Goal: Information Seeking & Learning: Learn about a topic

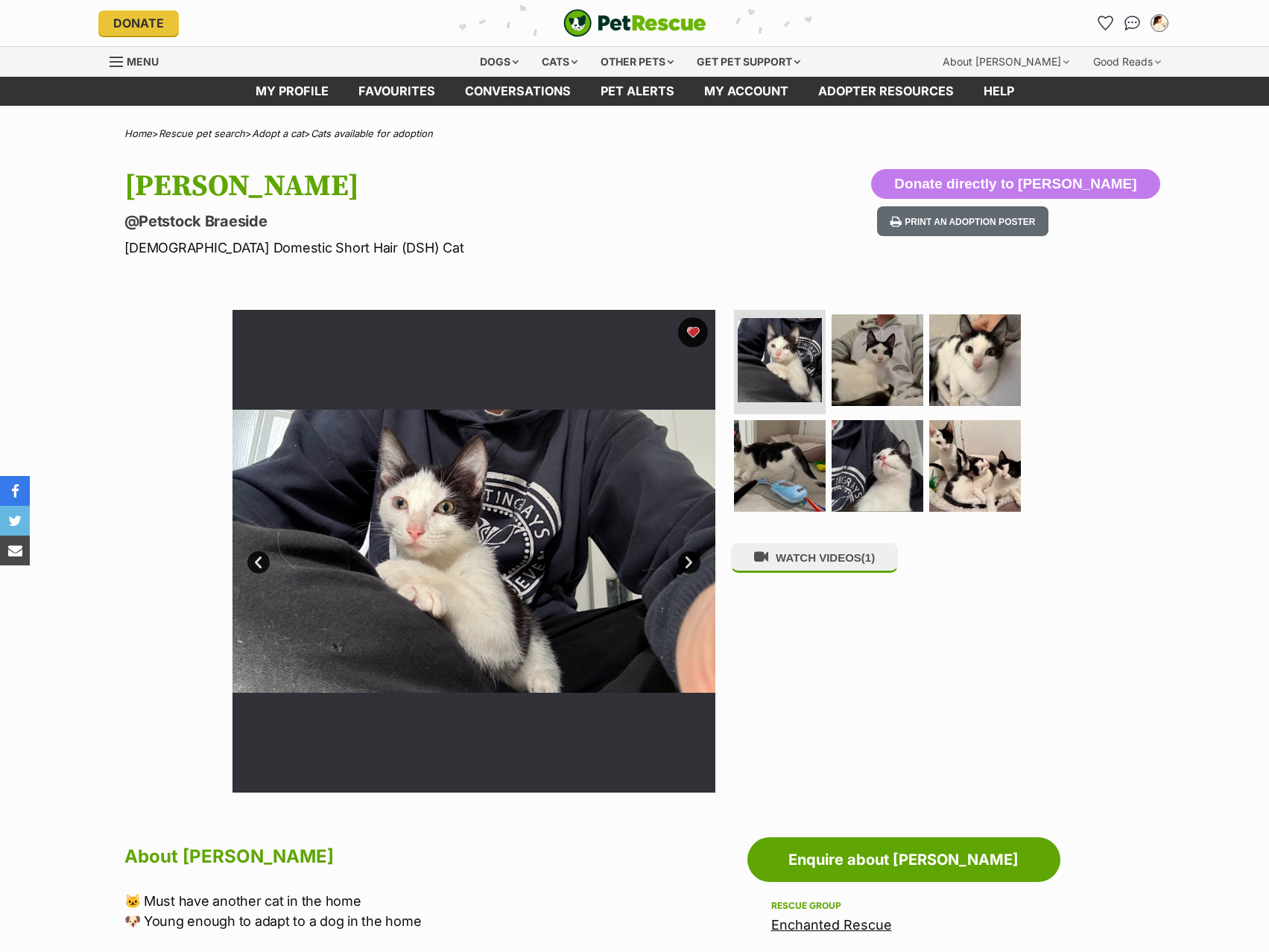
click at [517, 55] on div "Dogs" at bounding box center [499, 62] width 60 height 30
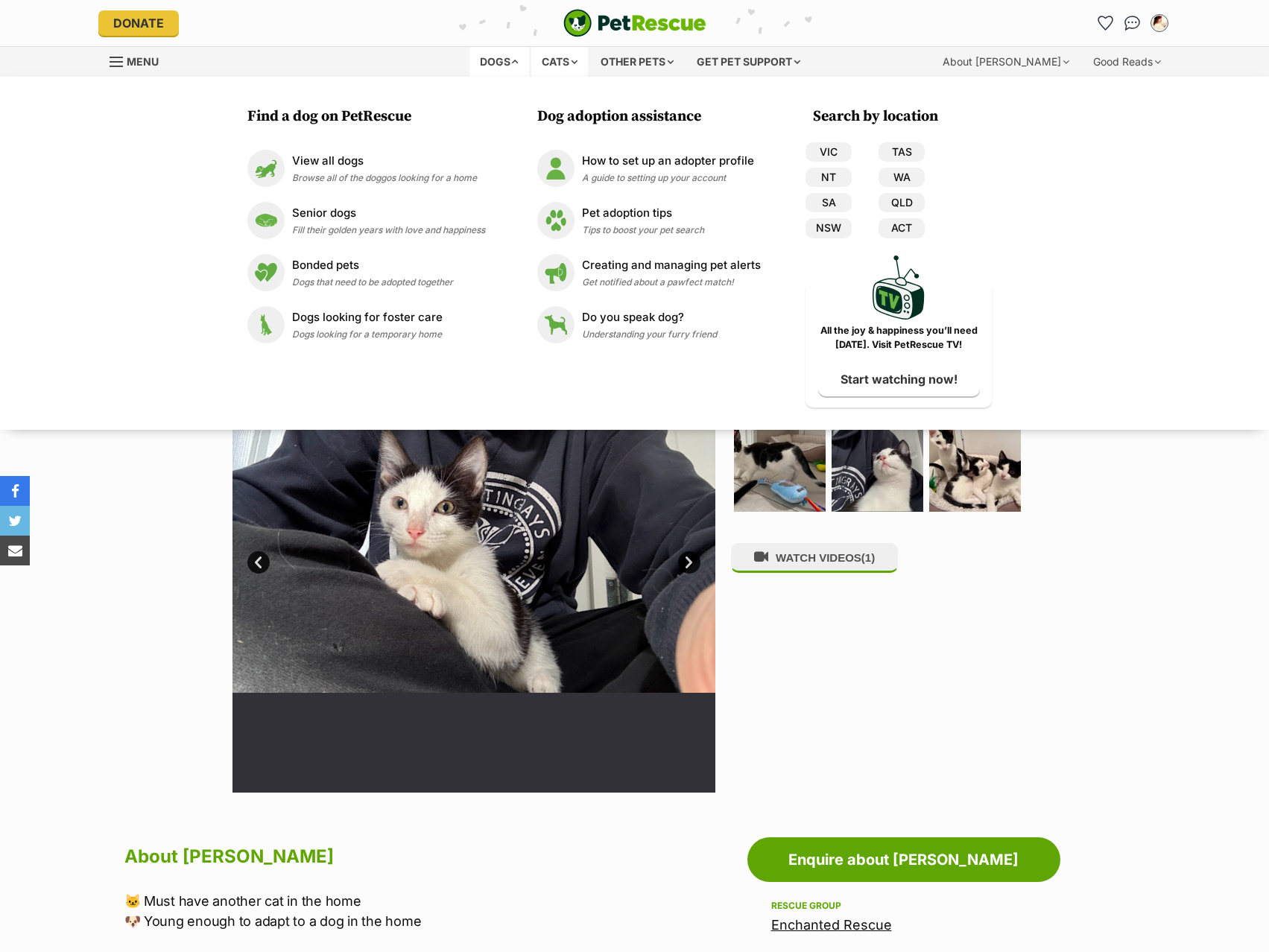
click at [544, 60] on div "Cats" at bounding box center [559, 62] width 57 height 30
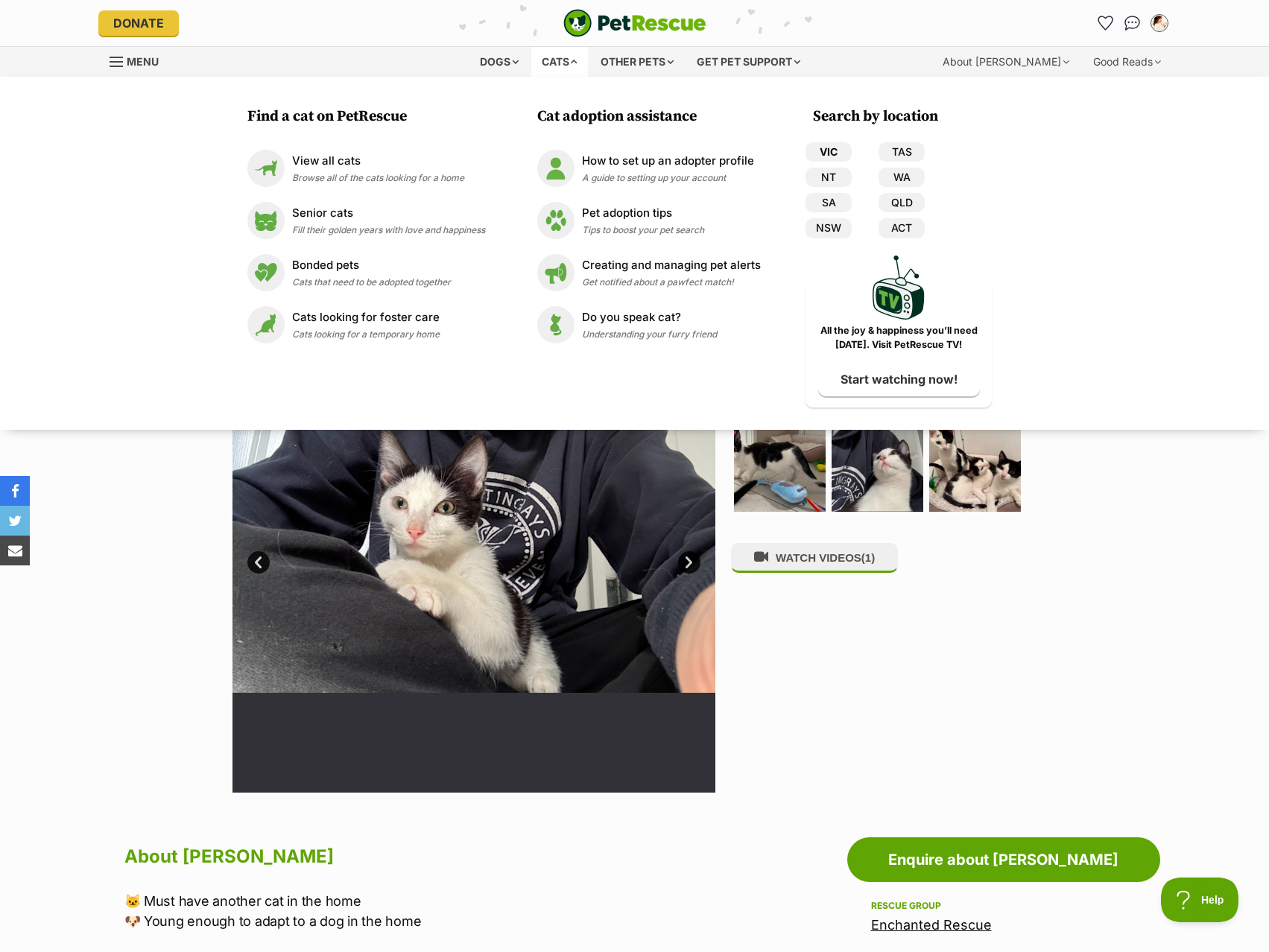
click at [833, 155] on link "VIC" at bounding box center [829, 151] width 46 height 19
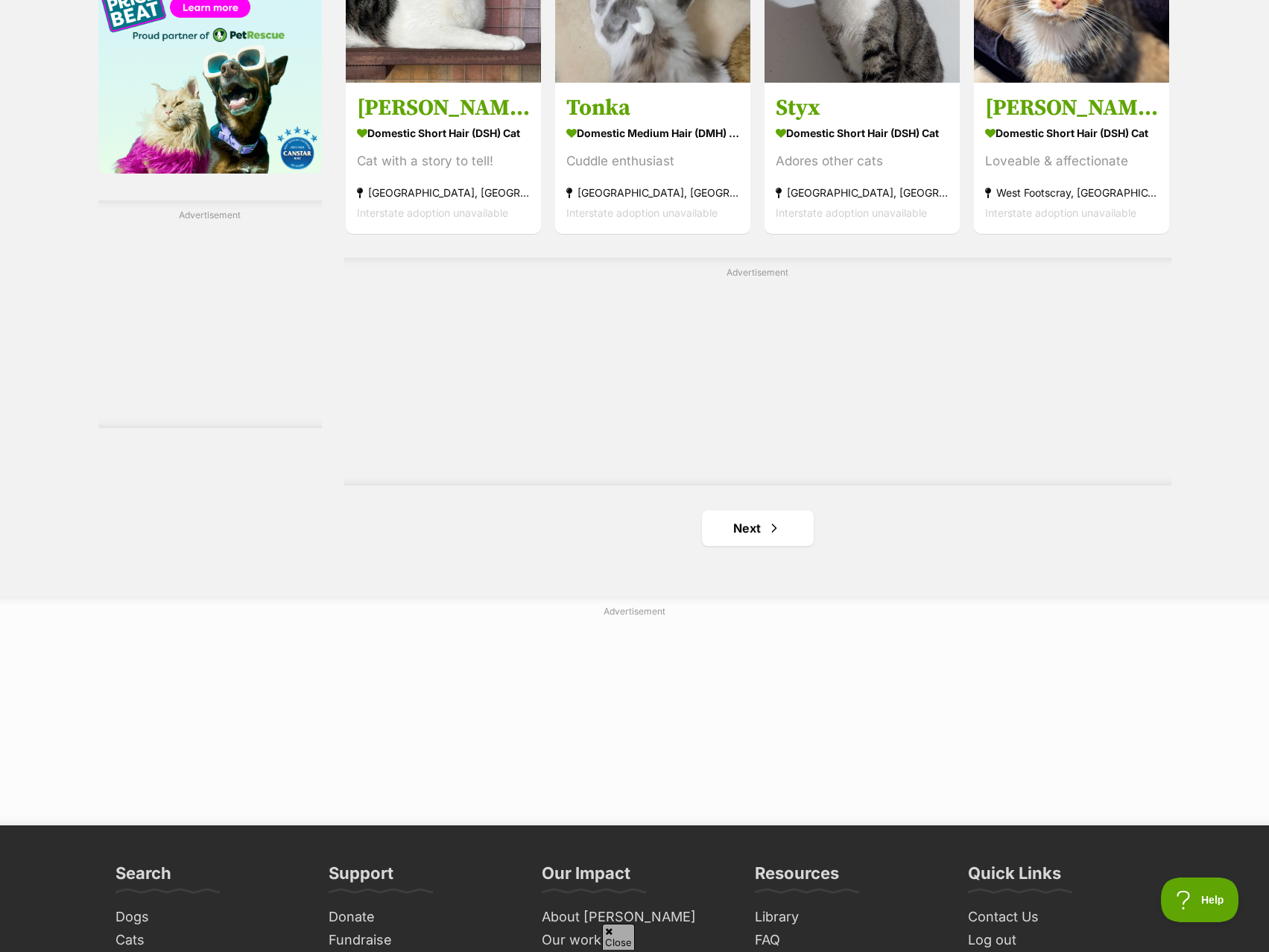
click at [771, 534] on link "Next" at bounding box center [758, 528] width 112 height 35
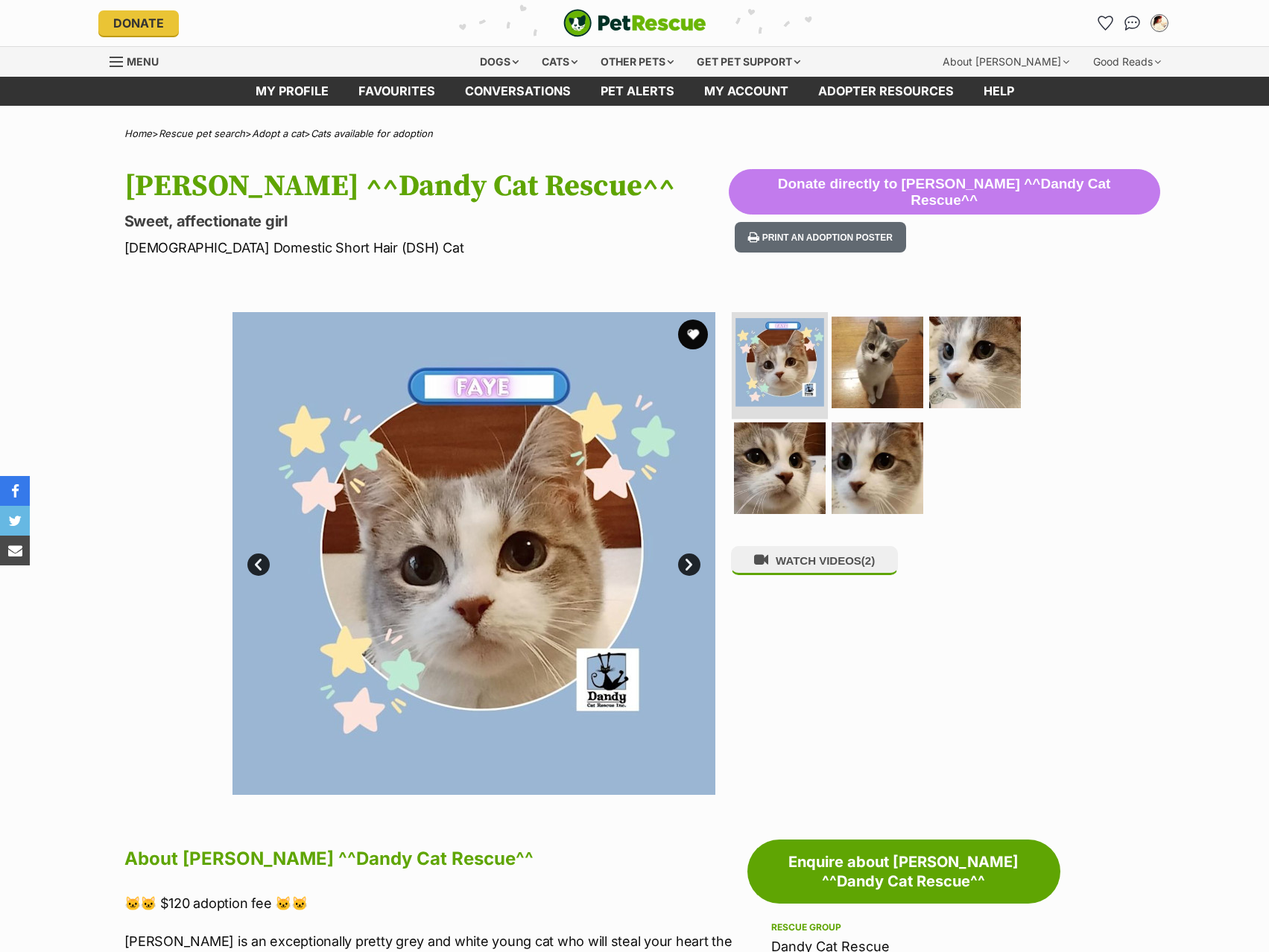
click at [813, 370] on img at bounding box center [780, 362] width 89 height 89
click at [904, 370] on img at bounding box center [878, 362] width 96 height 96
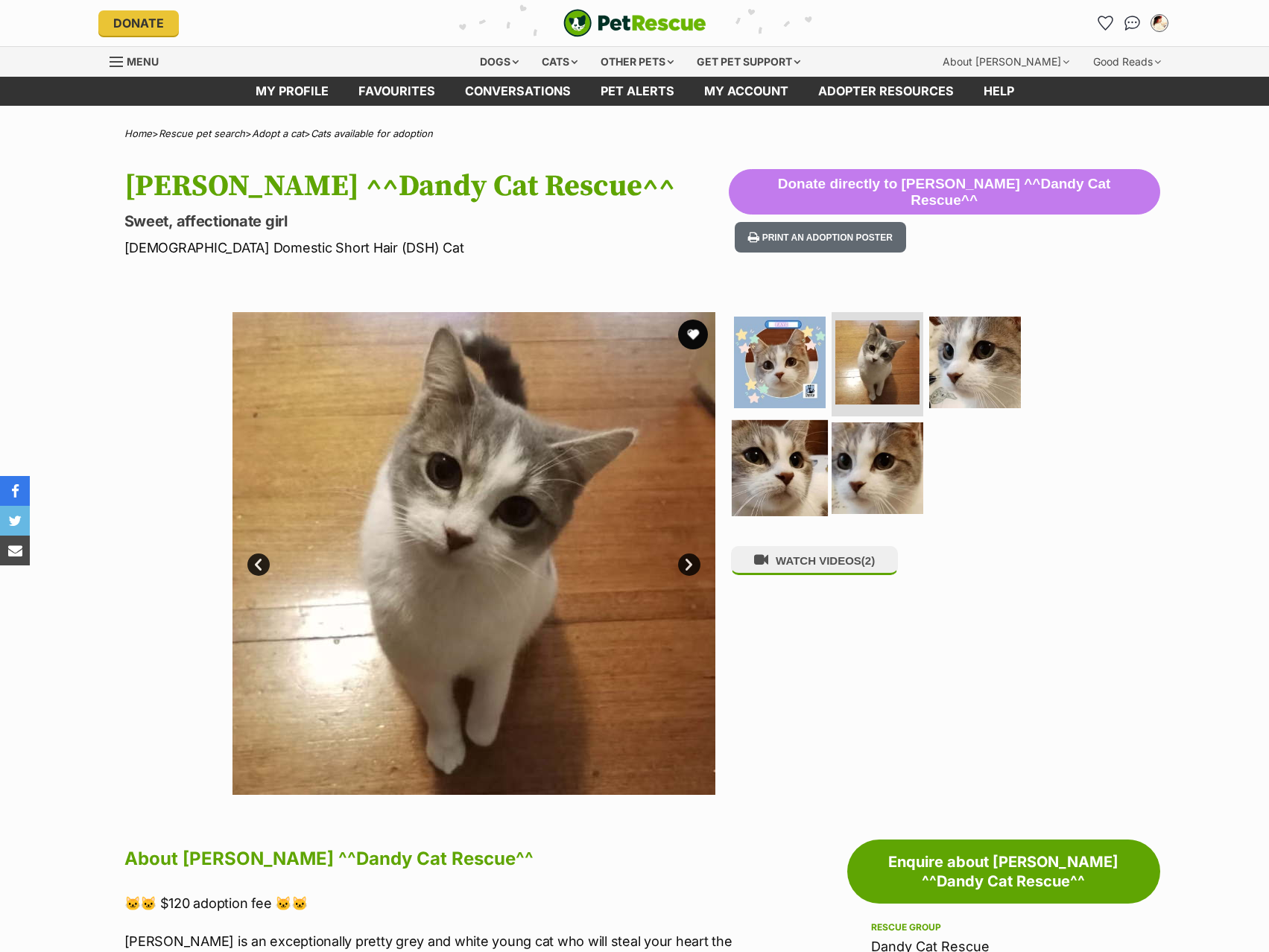
click at [822, 460] on img at bounding box center [780, 469] width 96 height 96
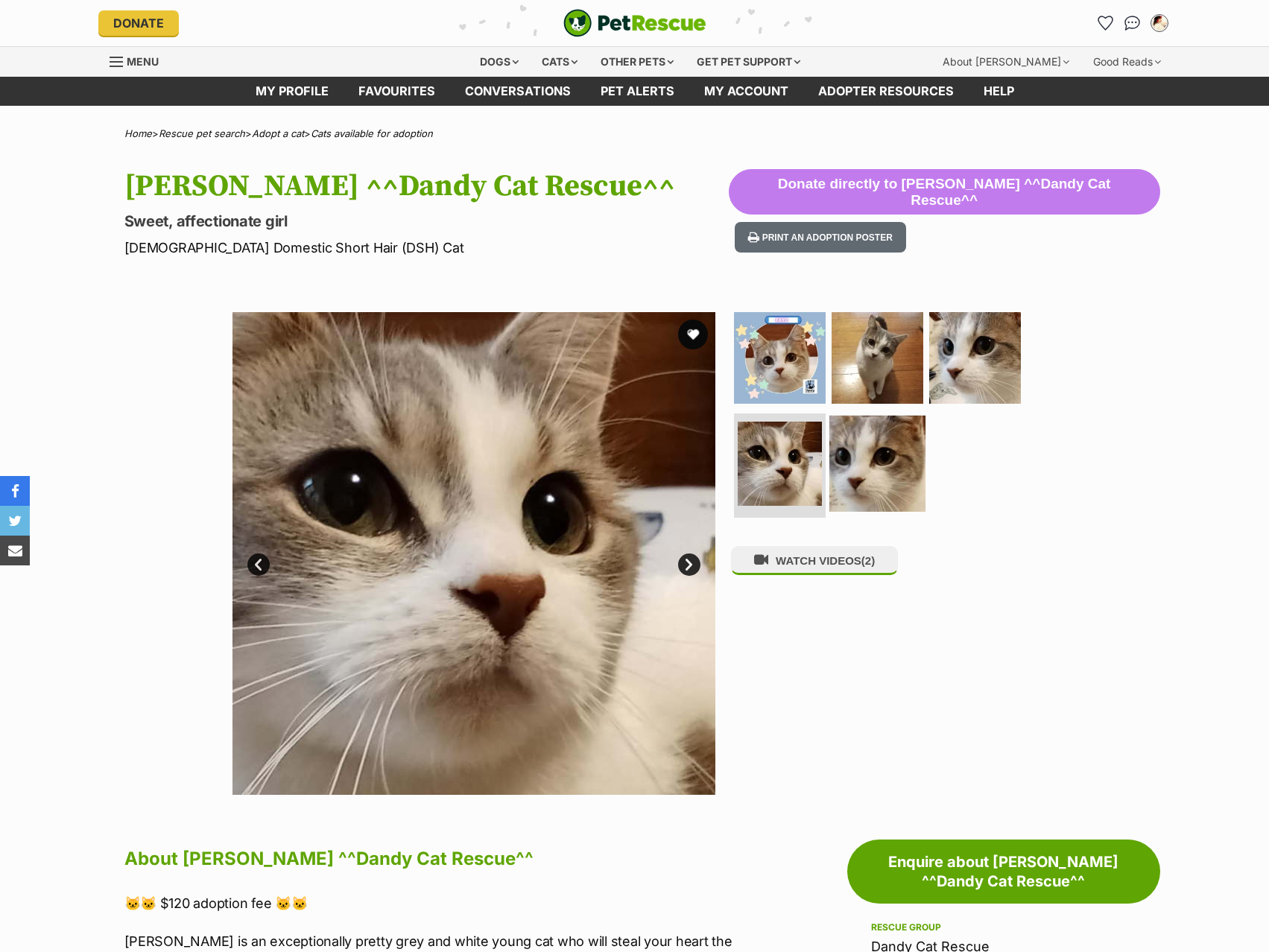
click at [869, 462] on img at bounding box center [878, 464] width 96 height 96
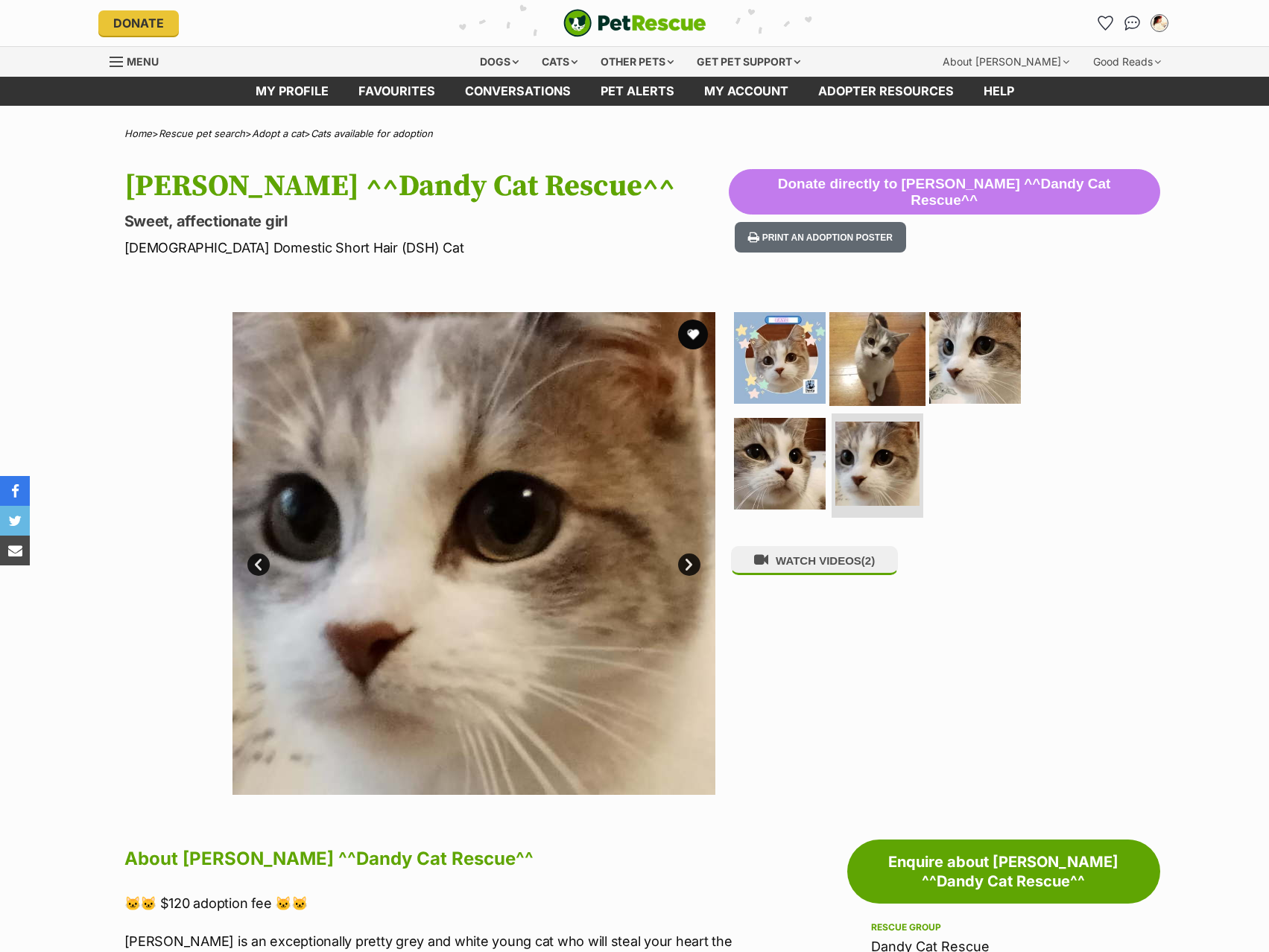
click at [852, 376] on img at bounding box center [878, 358] width 96 height 96
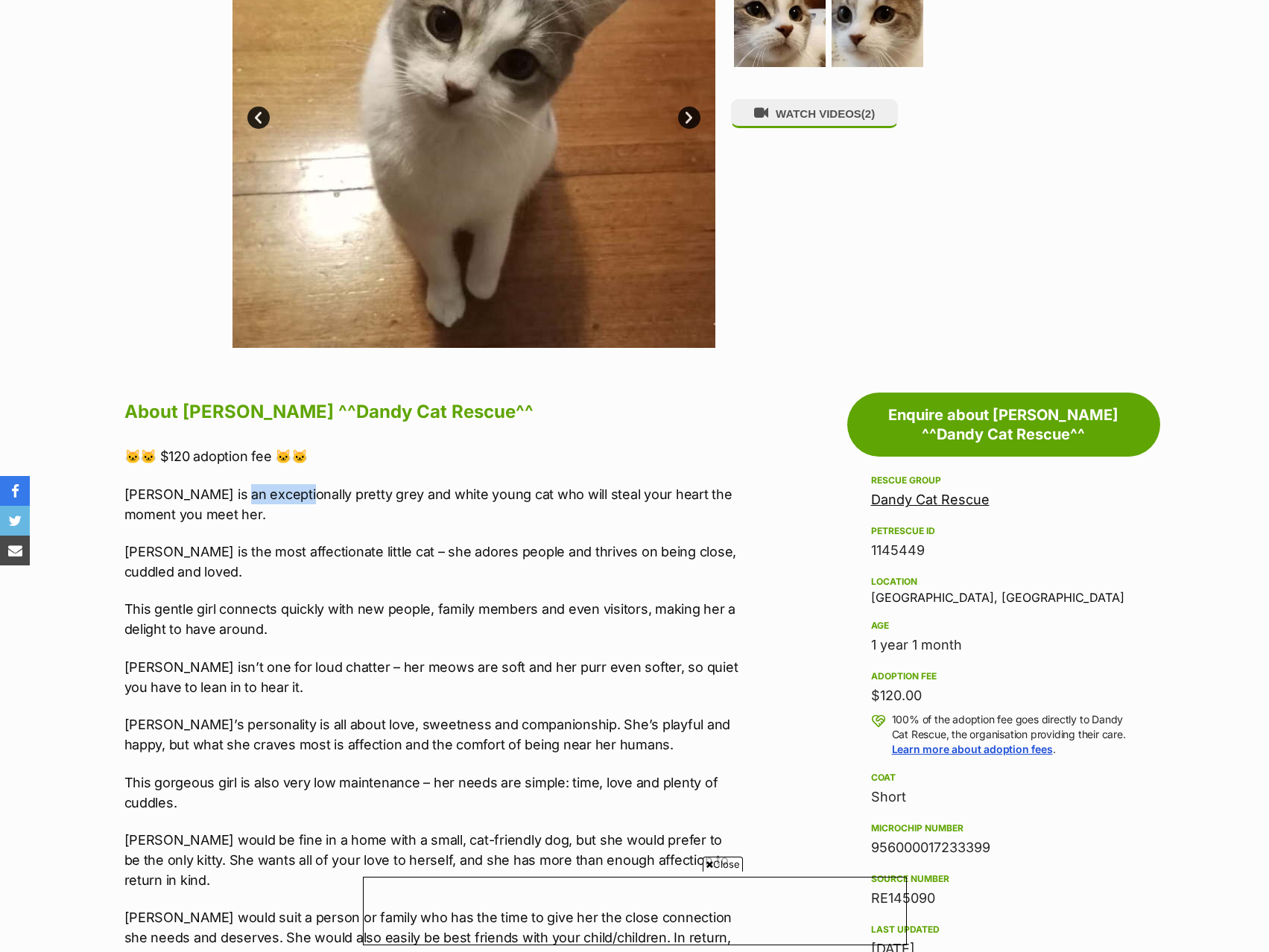
drag, startPoint x: 231, startPoint y: 499, endPoint x: 406, endPoint y: 463, distance: 178.7
click at [403, 463] on div "🐱🐱 $120 adoption fee 🐱🐱 Faye is an exceptionally pretty grey and white young ca…" at bounding box center [432, 883] width 616 height 873
click at [423, 456] on p "🐱🐱 $120 adoption fee 🐱🐱" at bounding box center [432, 456] width 616 height 20
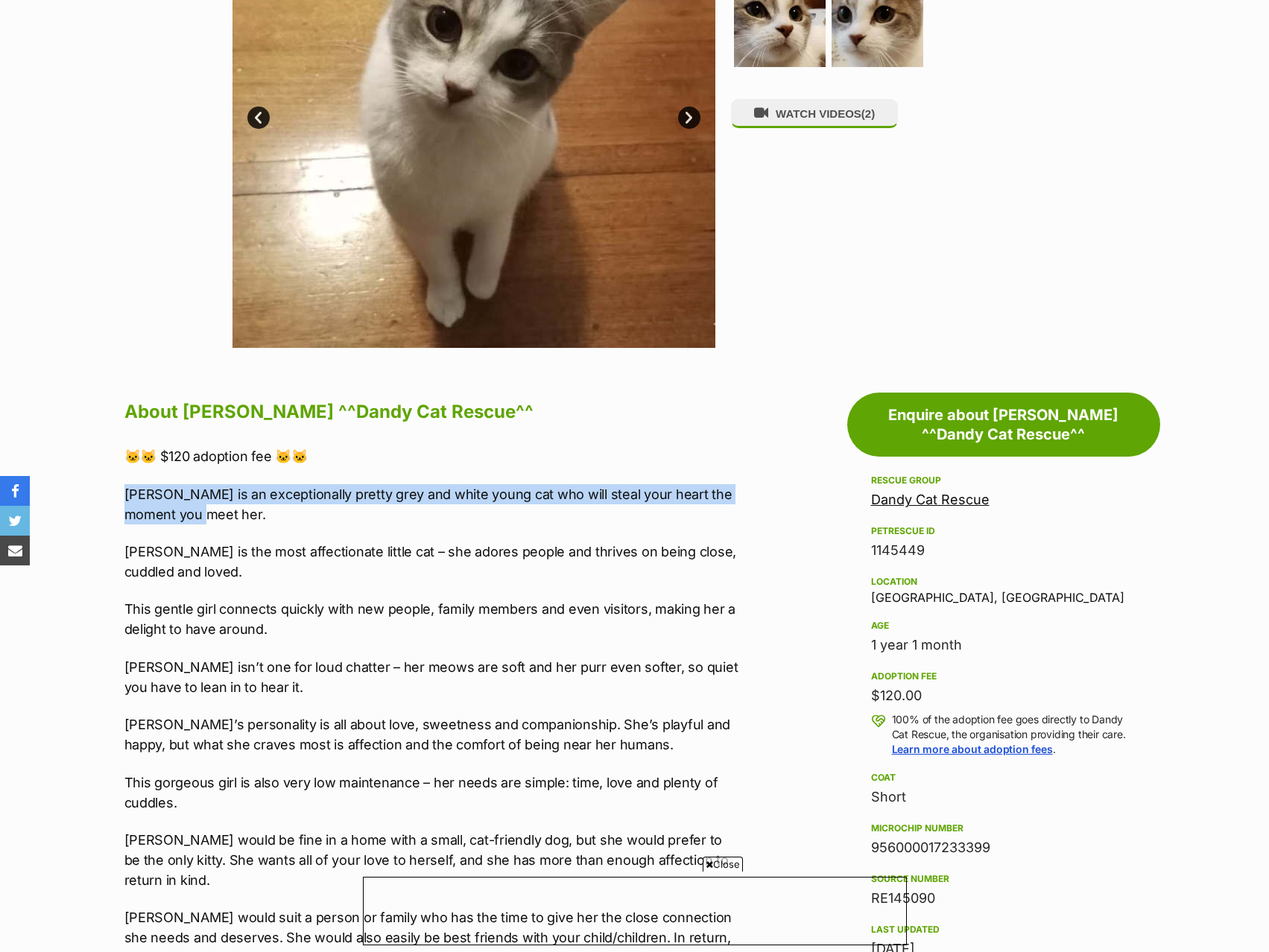
drag, startPoint x: 577, startPoint y: 506, endPoint x: 610, endPoint y: 453, distance: 62.4
click at [610, 453] on div "🐱🐱 $120 adoption fee 🐱🐱 Faye is an exceptionally pretty grey and white young ca…" at bounding box center [432, 883] width 616 height 873
click at [610, 453] on p "🐱🐱 $120 adoption fee 🐱🐱" at bounding box center [432, 456] width 616 height 20
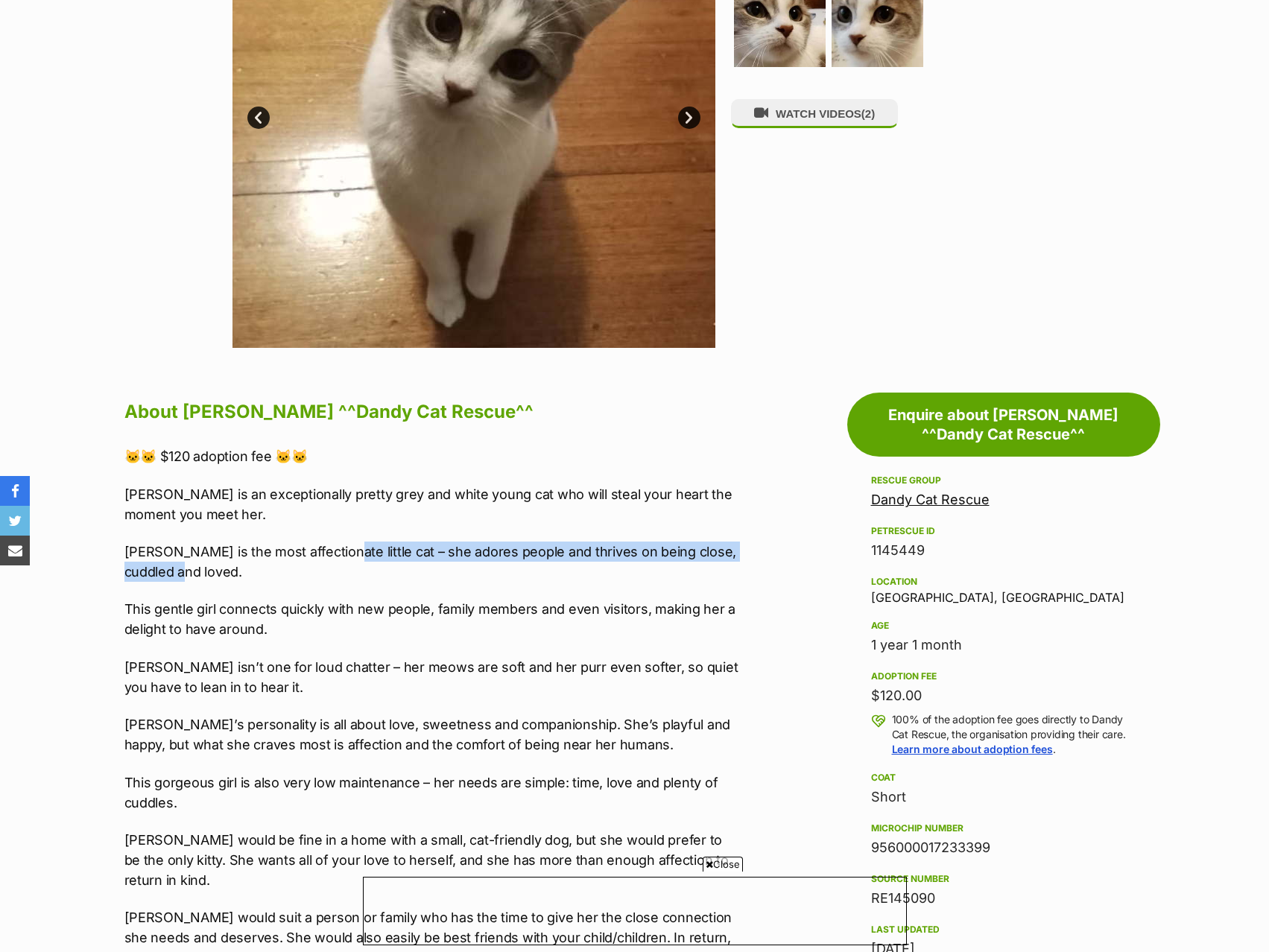
drag, startPoint x: 312, startPoint y: 565, endPoint x: 326, endPoint y: 520, distance: 47.1
click at [326, 520] on div "🐱🐱 $120 adoption fee 🐱🐱 Faye is an exceptionally pretty grey and white young ca…" at bounding box center [432, 883] width 616 height 873
click at [326, 520] on p "Faye is an exceptionally pretty grey and white young cat who will steal your he…" at bounding box center [432, 504] width 616 height 41
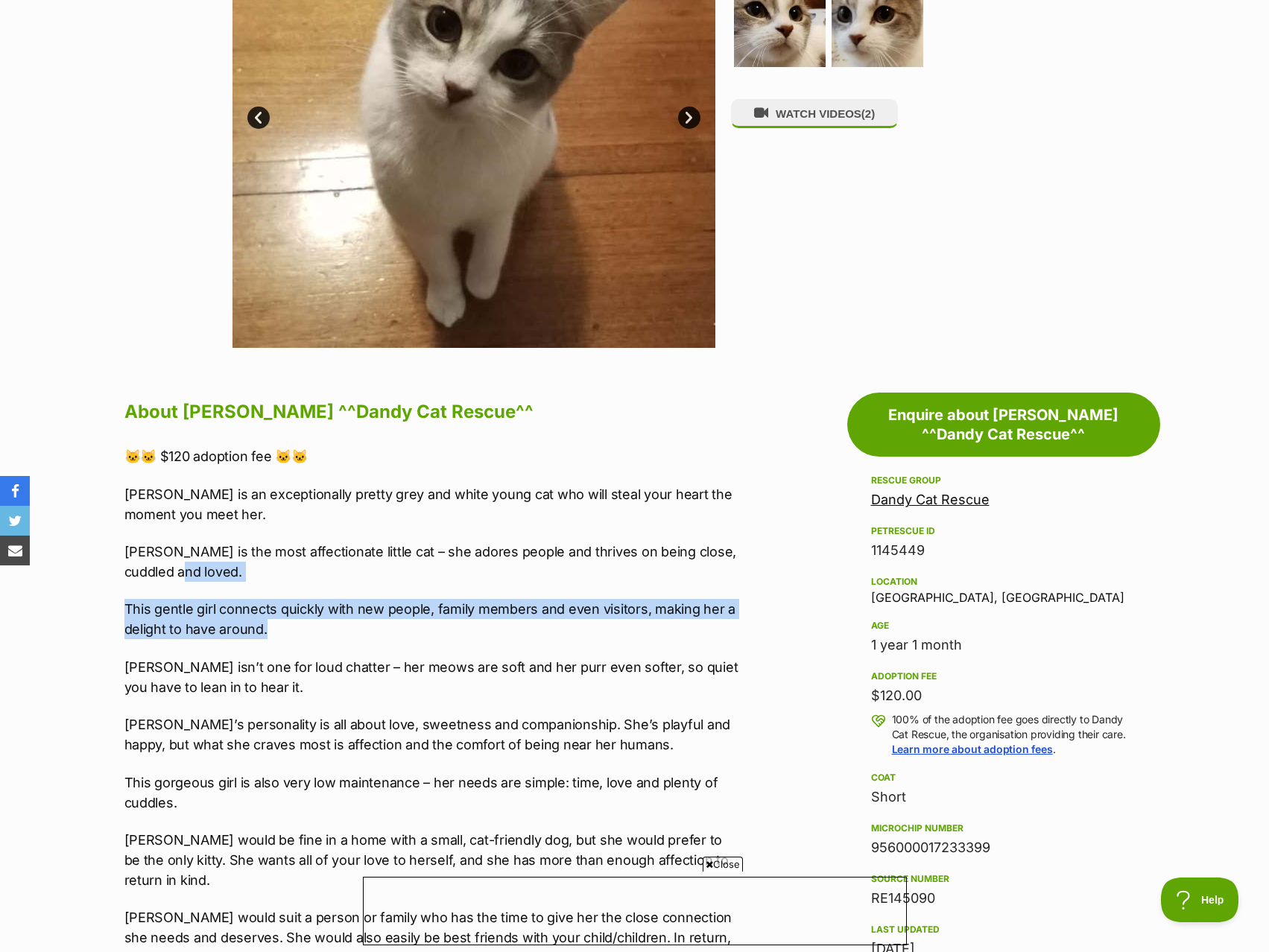
drag, startPoint x: 282, startPoint y: 620, endPoint x: 323, endPoint y: 563, distance: 70.2
click at [323, 563] on div "🐱🐱 $120 adoption fee 🐱🐱 Faye is an exceptionally pretty grey and white young ca…" at bounding box center [432, 883] width 616 height 873
click at [323, 563] on p "Faye is the most affectionate little cat – she adores people and thrives on bei…" at bounding box center [432, 562] width 616 height 41
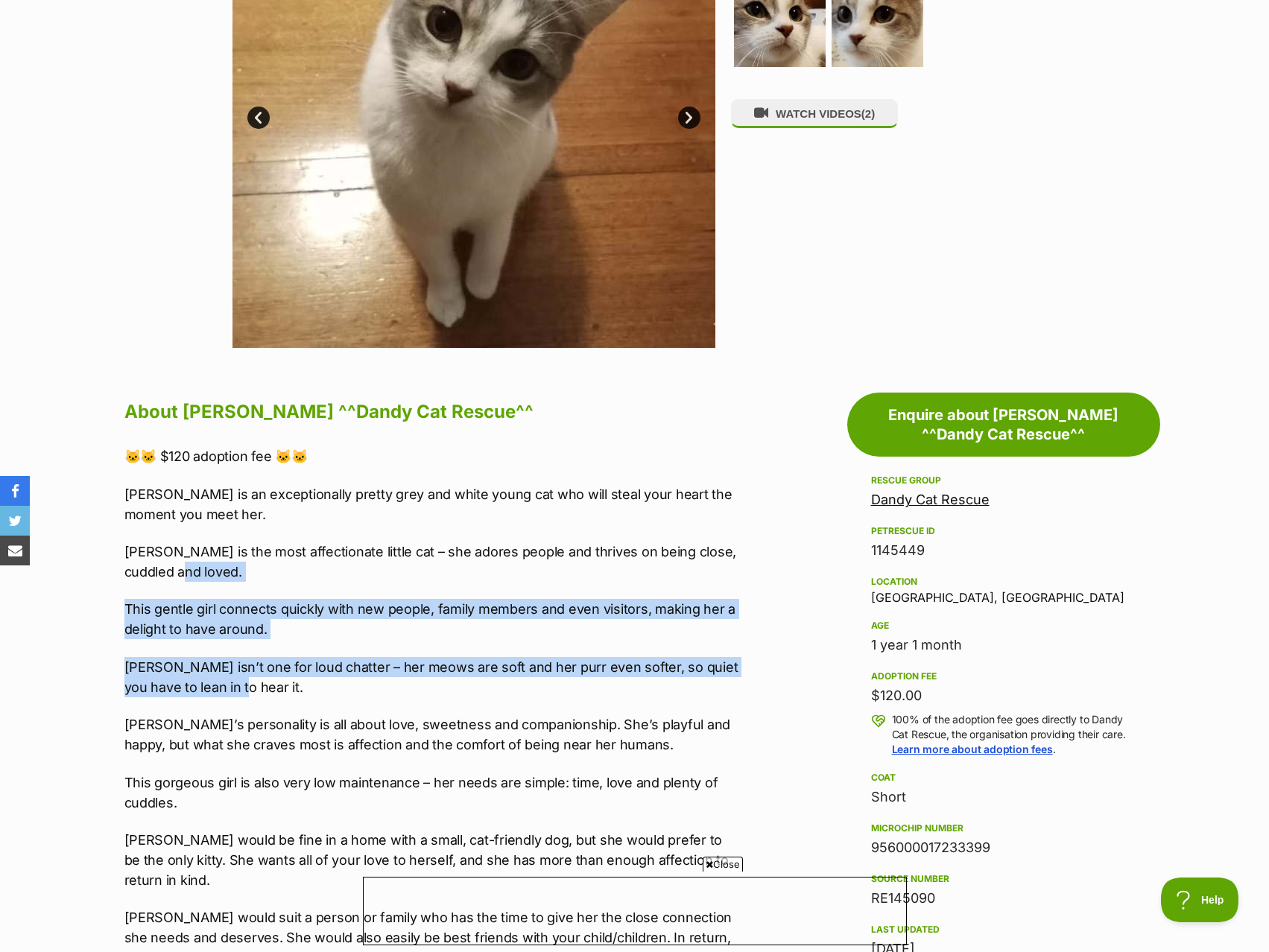
drag, startPoint x: 221, startPoint y: 690, endPoint x: 313, endPoint y: 572, distance: 149.6
click at [313, 572] on div "🐱🐱 $120 adoption fee 🐱🐱 Faye is an exceptionally pretty grey and white young ca…" at bounding box center [432, 883] width 616 height 873
click at [313, 572] on p "Faye is the most affectionate little cat – she adores people and thrives on bei…" at bounding box center [432, 562] width 616 height 41
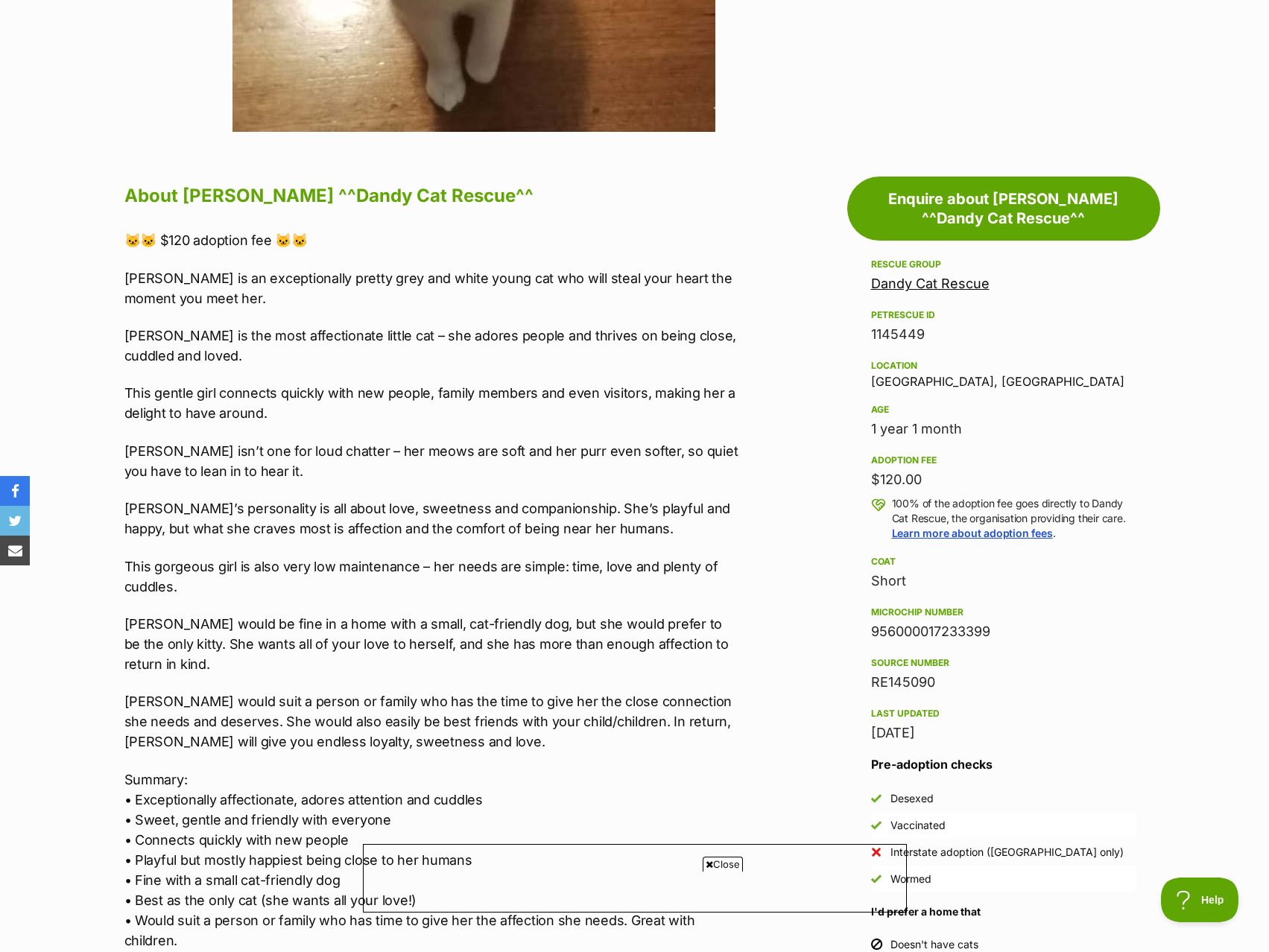
scroll to position [671, 0]
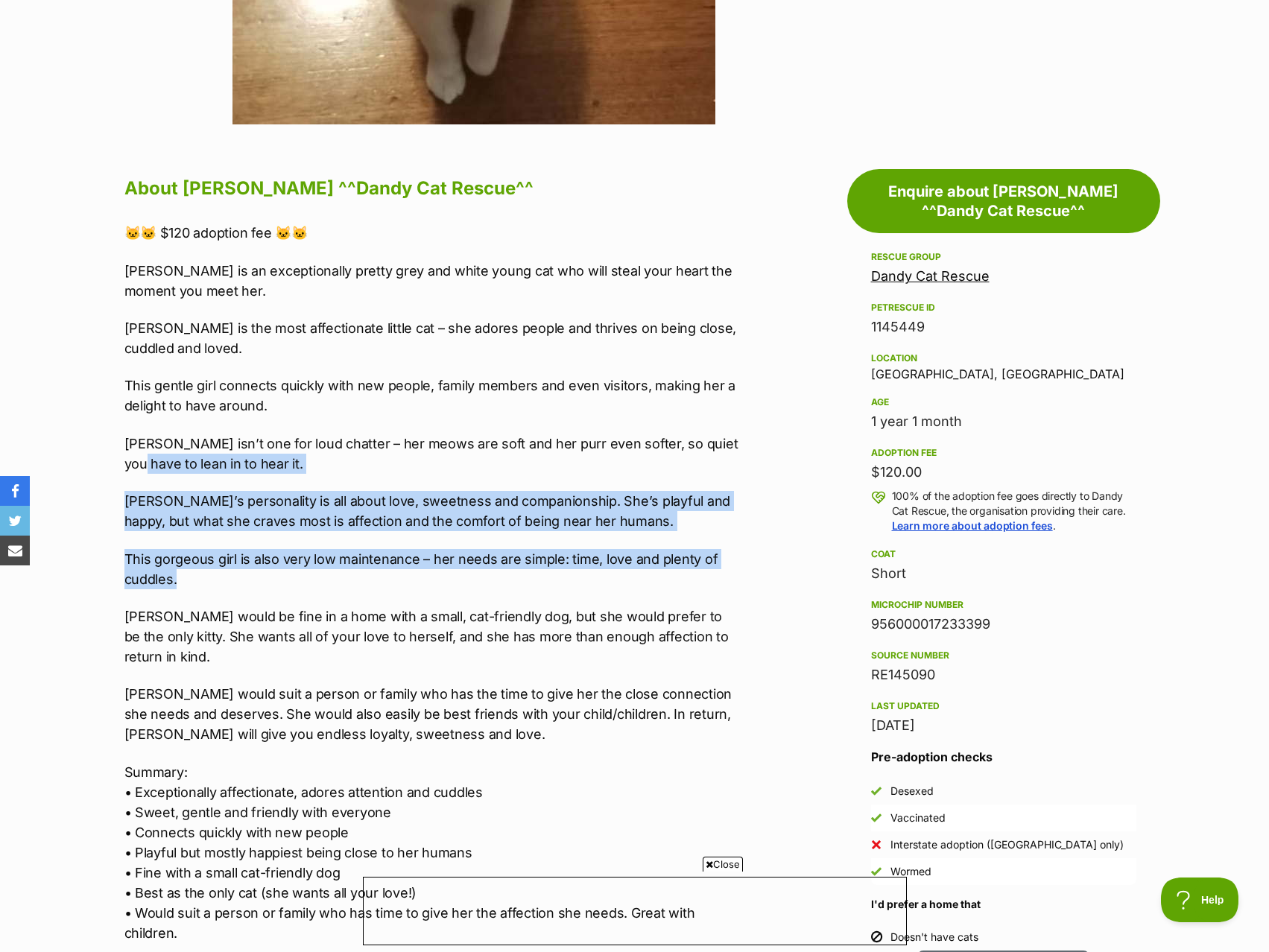
drag, startPoint x: 237, startPoint y: 580, endPoint x: 78, endPoint y: 470, distance: 193.3
click at [78, 470] on section "Home > Rescue pet search > Adopt a cat > Cats available for adoption Faye ^^Dan…" at bounding box center [634, 809] width 1269 height 2703
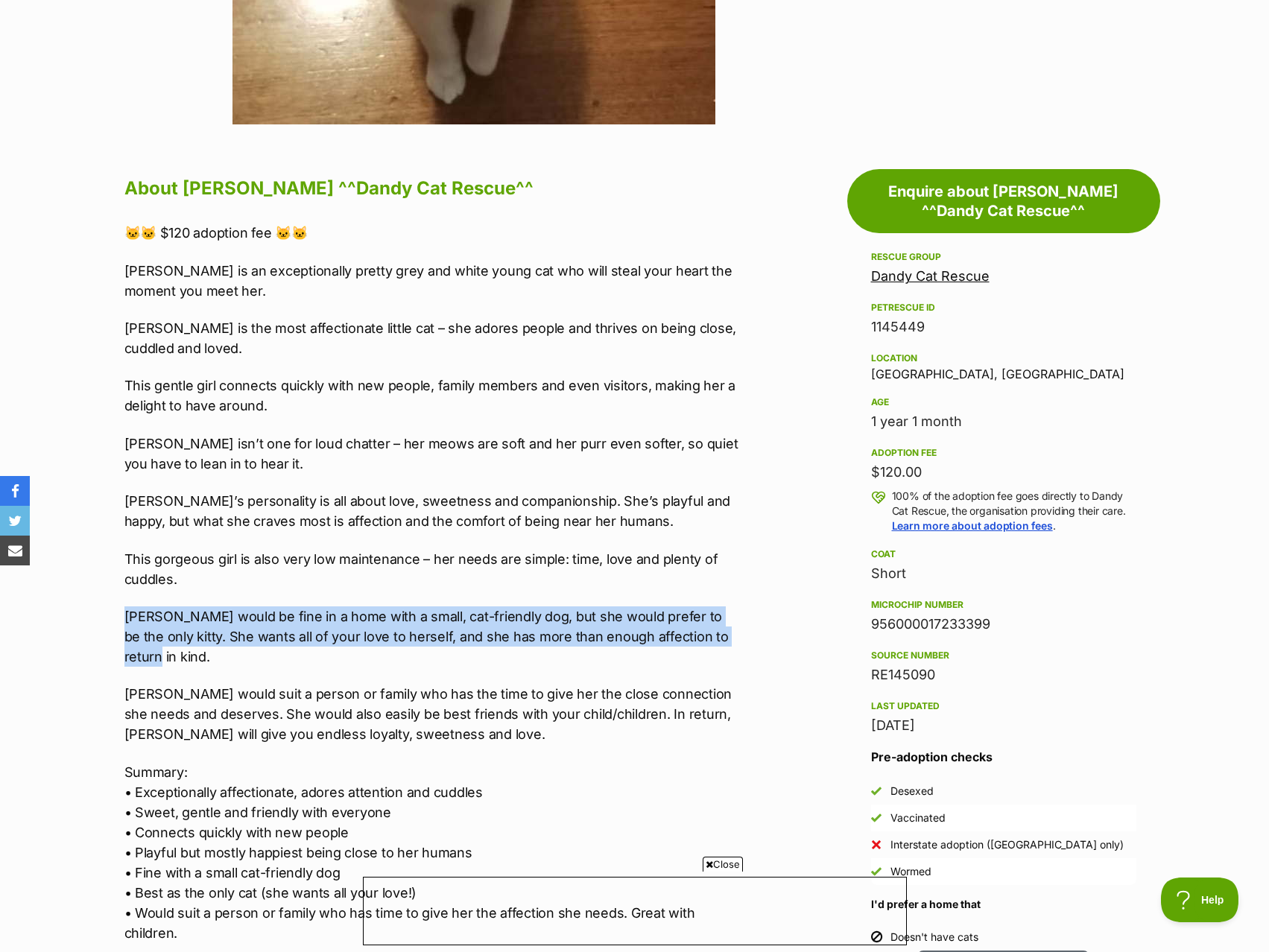
drag, startPoint x: 739, startPoint y: 632, endPoint x: 730, endPoint y: 582, distance: 50.8
click at [730, 582] on div "🐱🐱 $120 adoption fee 🐱🐱 Faye is an exceptionally pretty grey and white young ca…" at bounding box center [432, 660] width 616 height 873
click at [730, 582] on p "This gorgeous girl is also very low maintenance – her needs are simple: time, l…" at bounding box center [432, 569] width 616 height 41
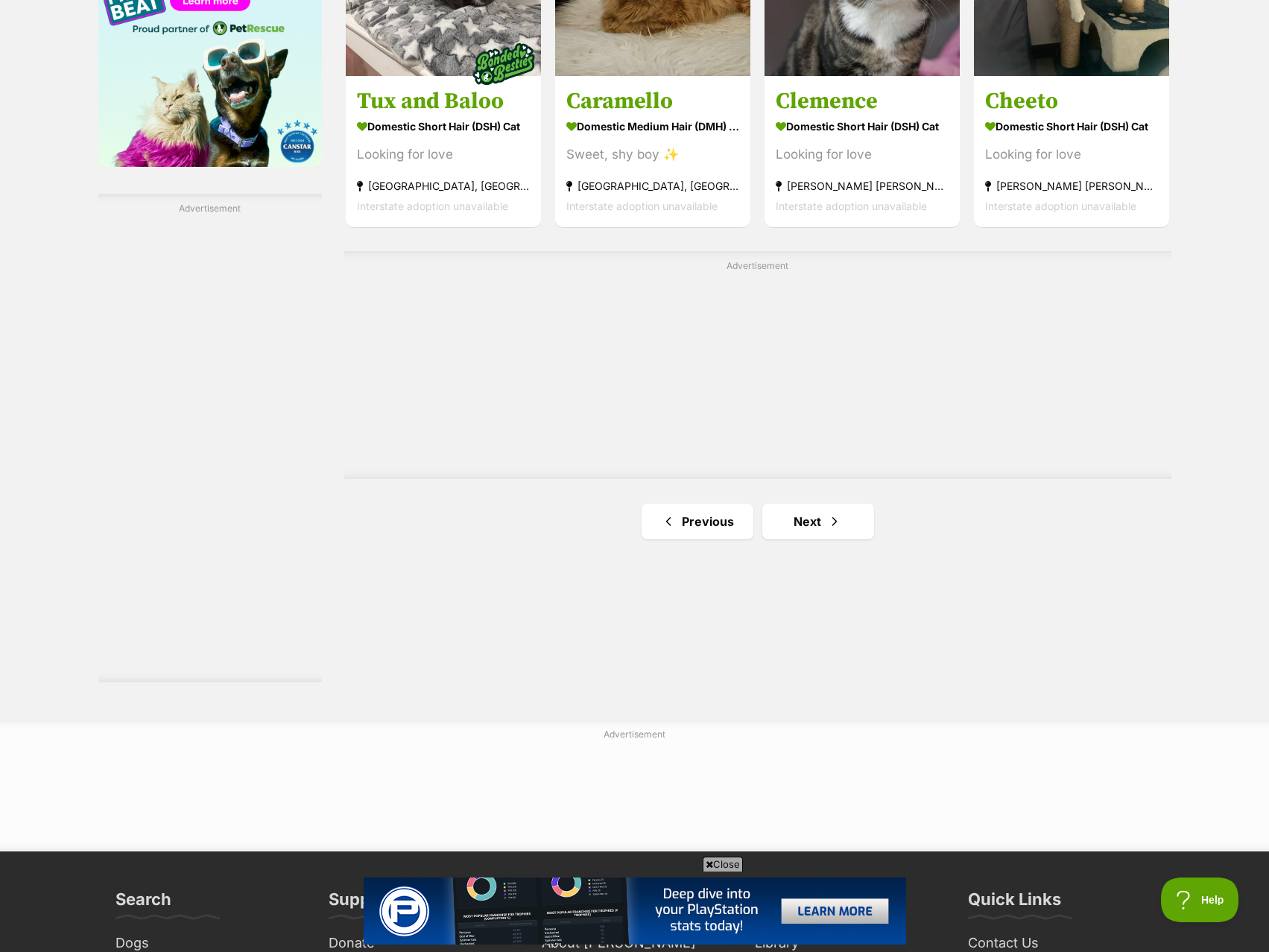
scroll to position [2608, 0]
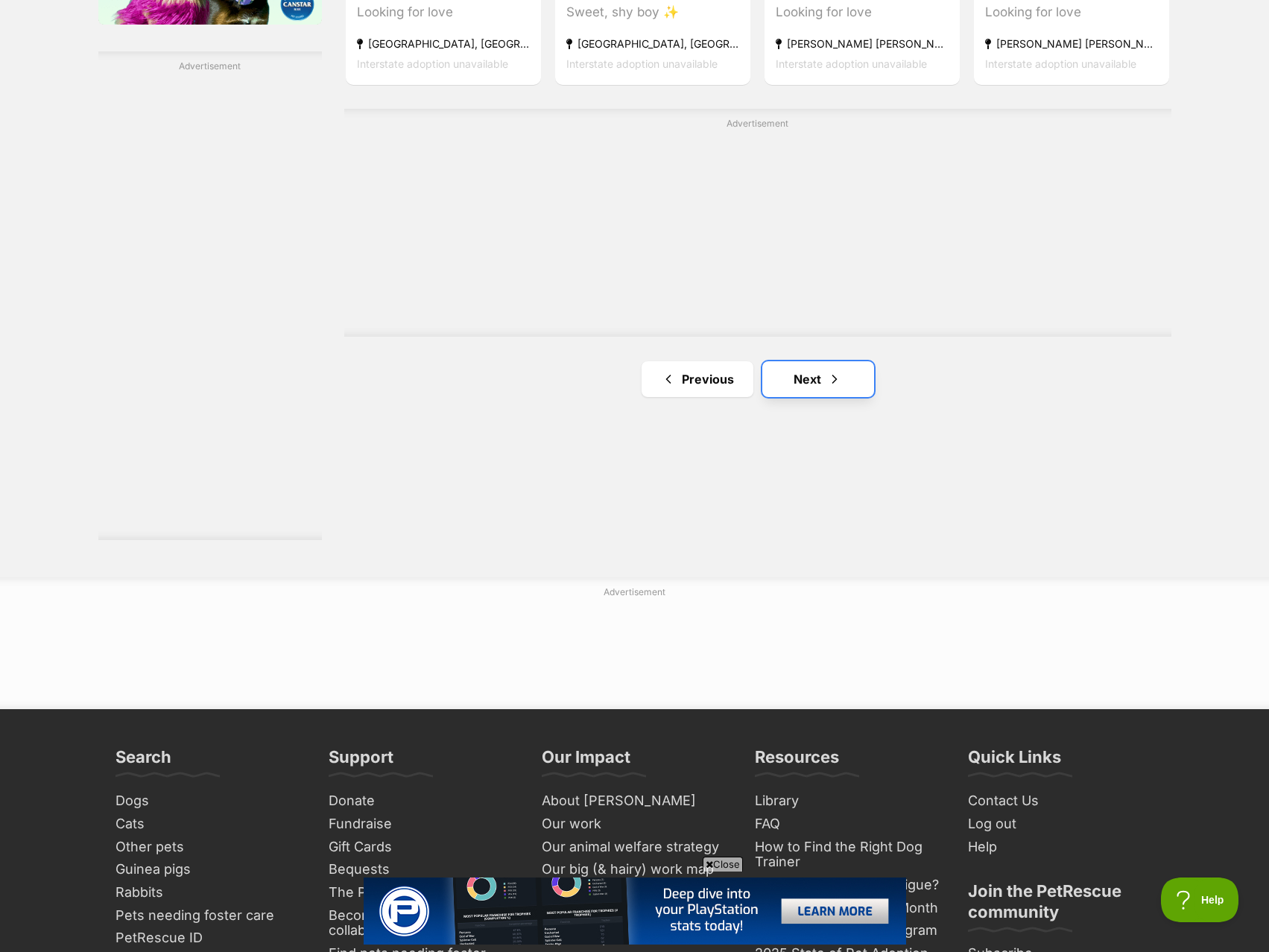
click at [840, 370] on span "Next page" at bounding box center [835, 378] width 15 height 18
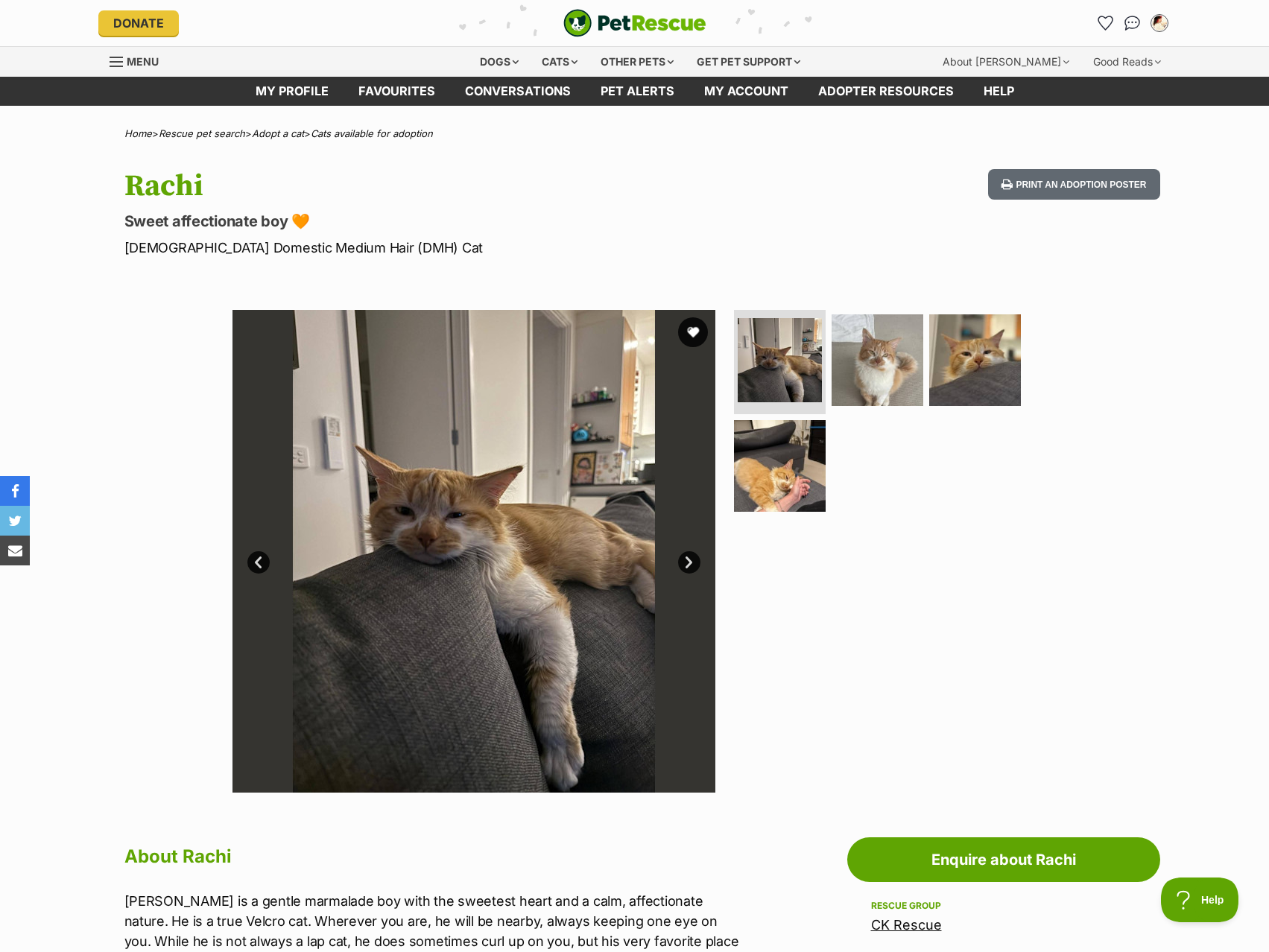
click at [828, 431] on ul at bounding box center [884, 416] width 306 height 212
click at [882, 367] on img at bounding box center [878, 361] width 96 height 96
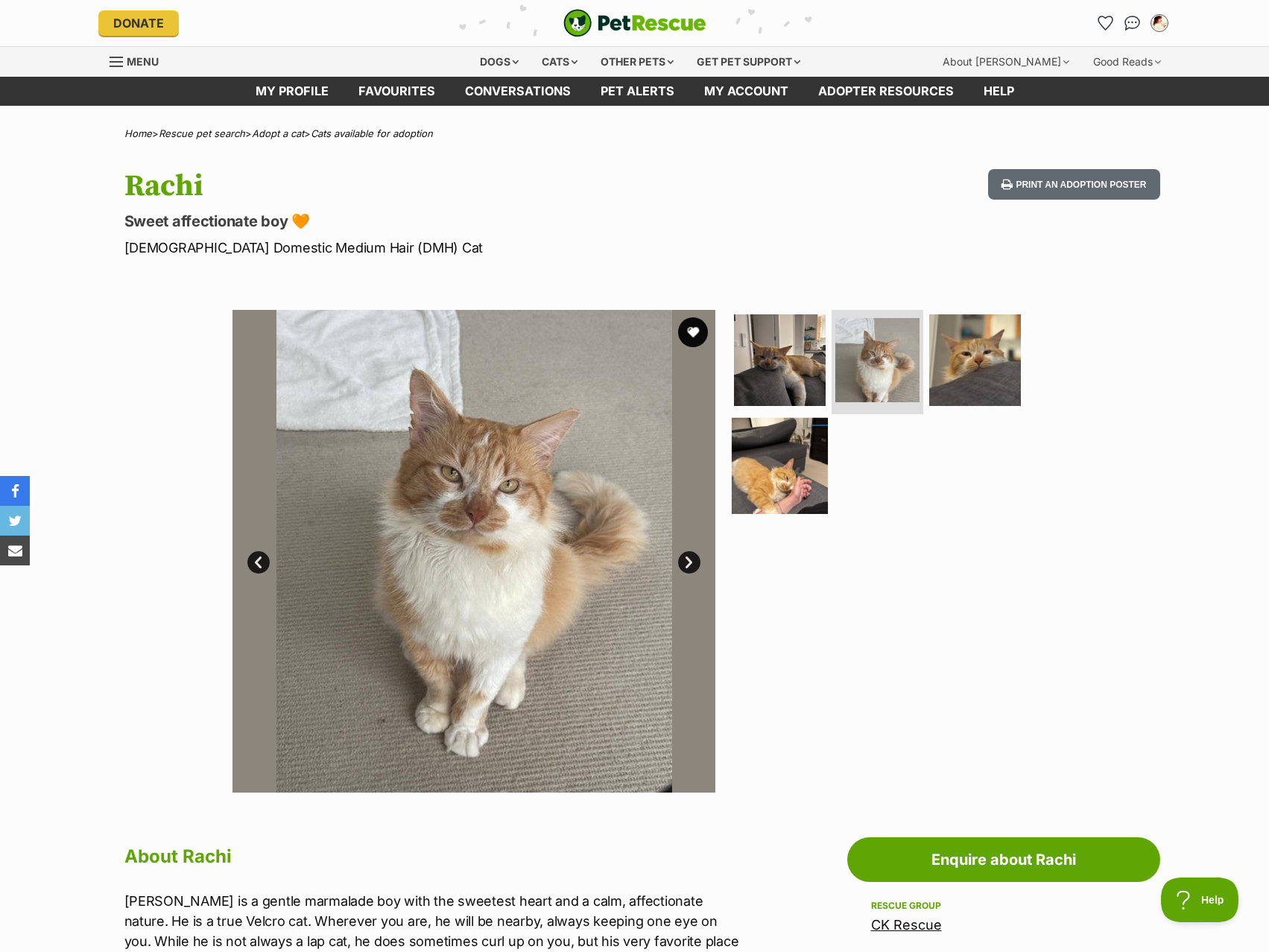
click at [821, 427] on img at bounding box center [780, 465] width 96 height 96
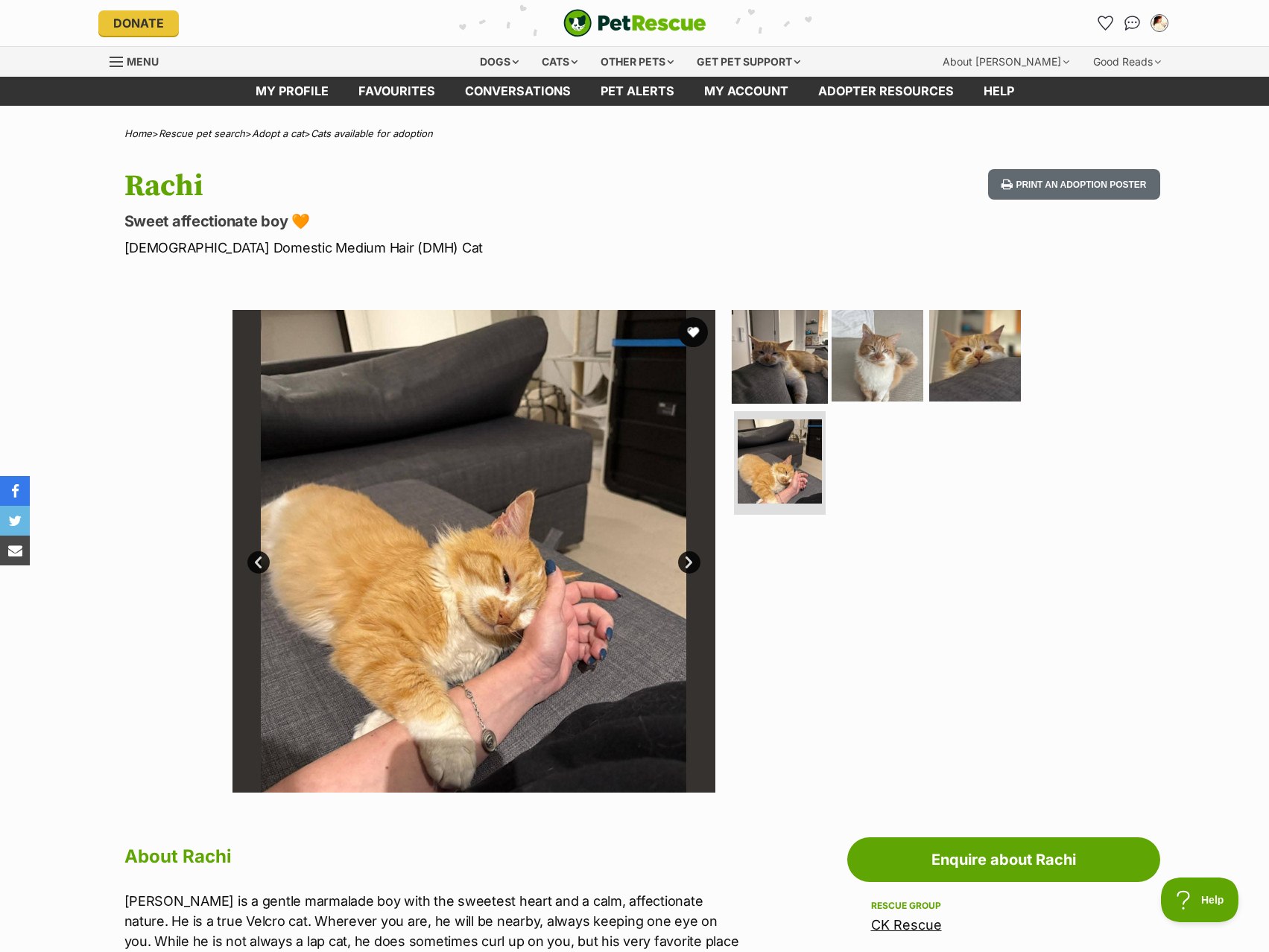
click at [780, 351] on img at bounding box center [780, 356] width 96 height 96
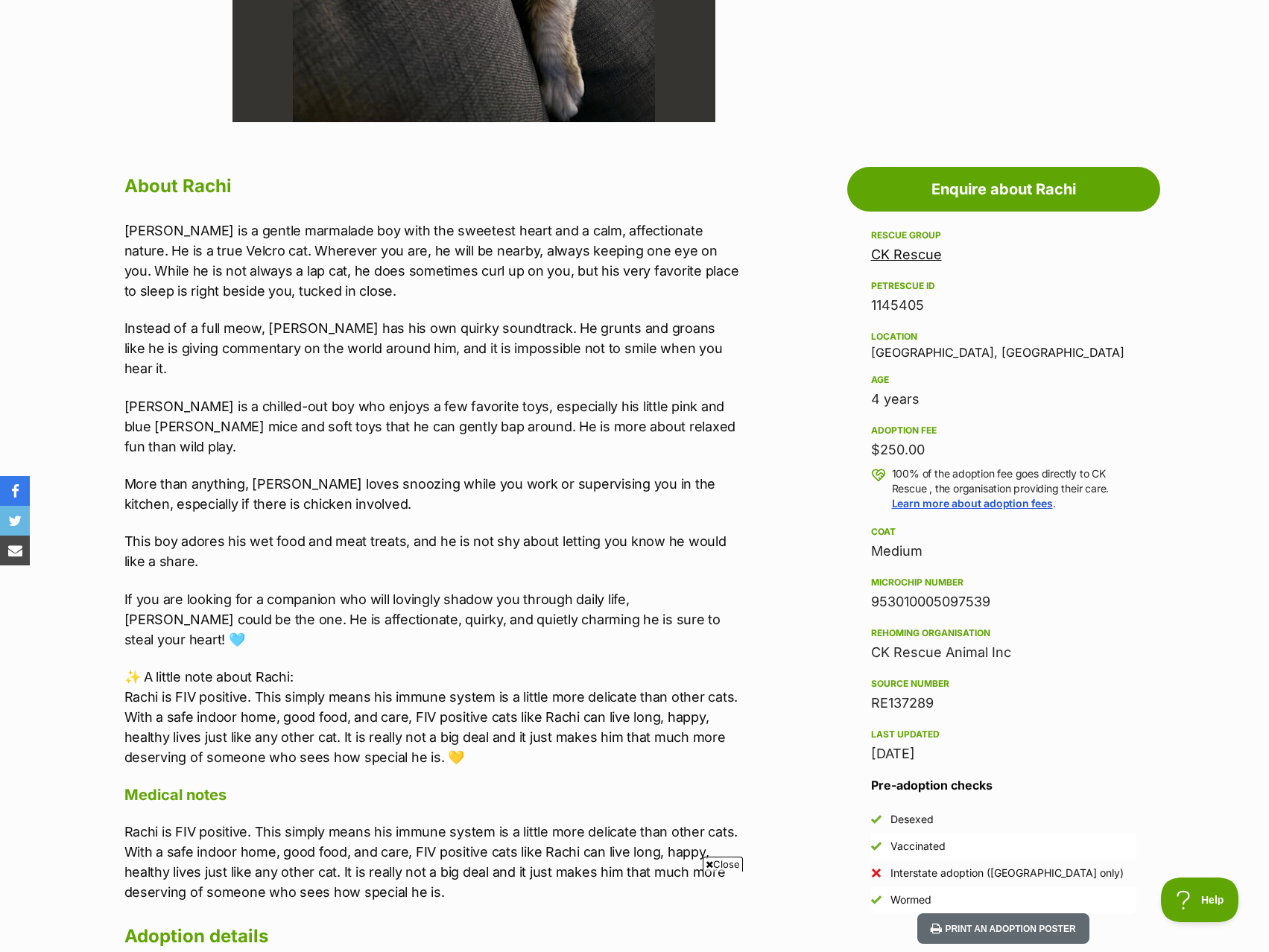
scroll to position [298, 0]
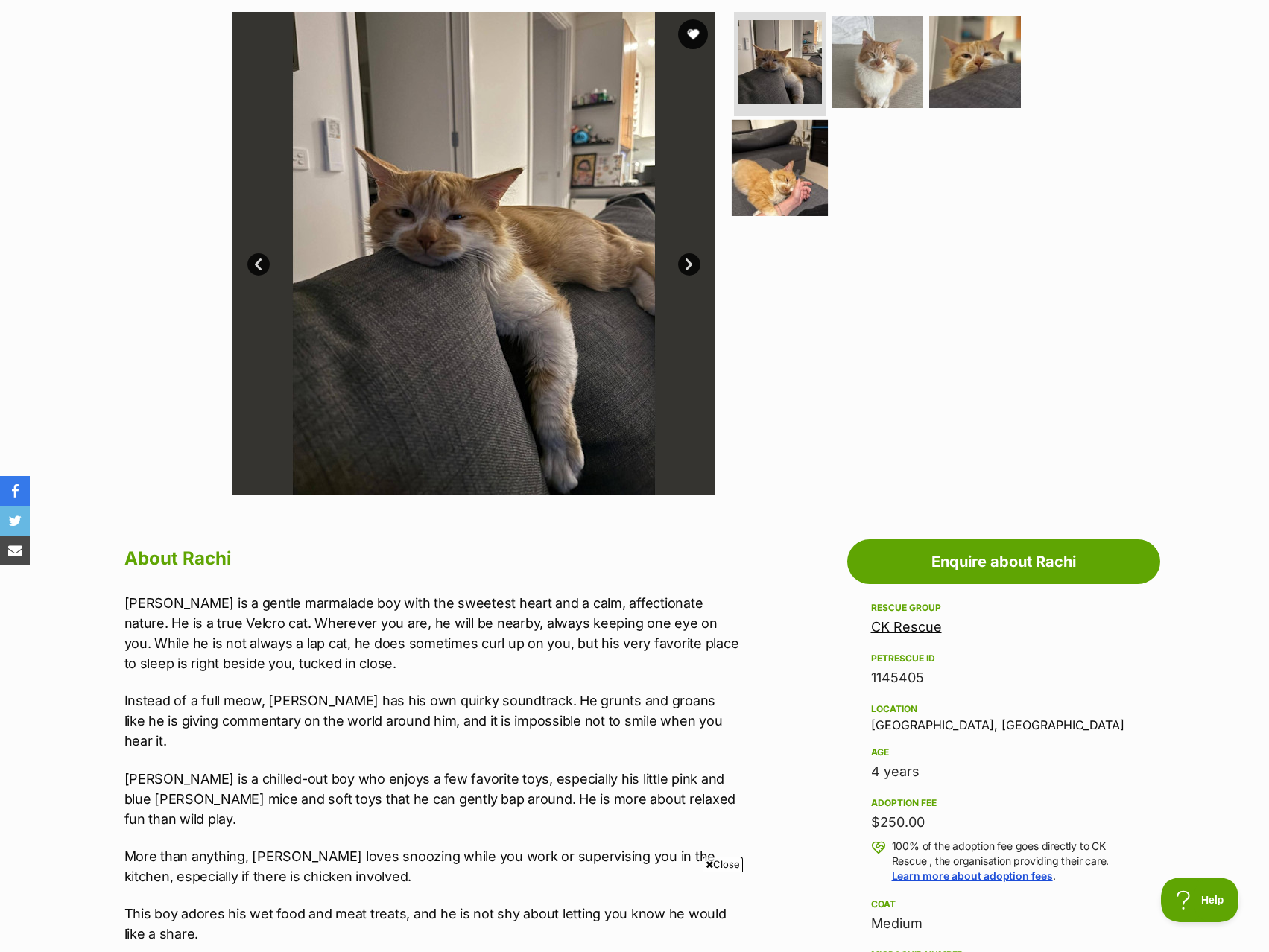
click at [800, 199] on img at bounding box center [780, 167] width 96 height 96
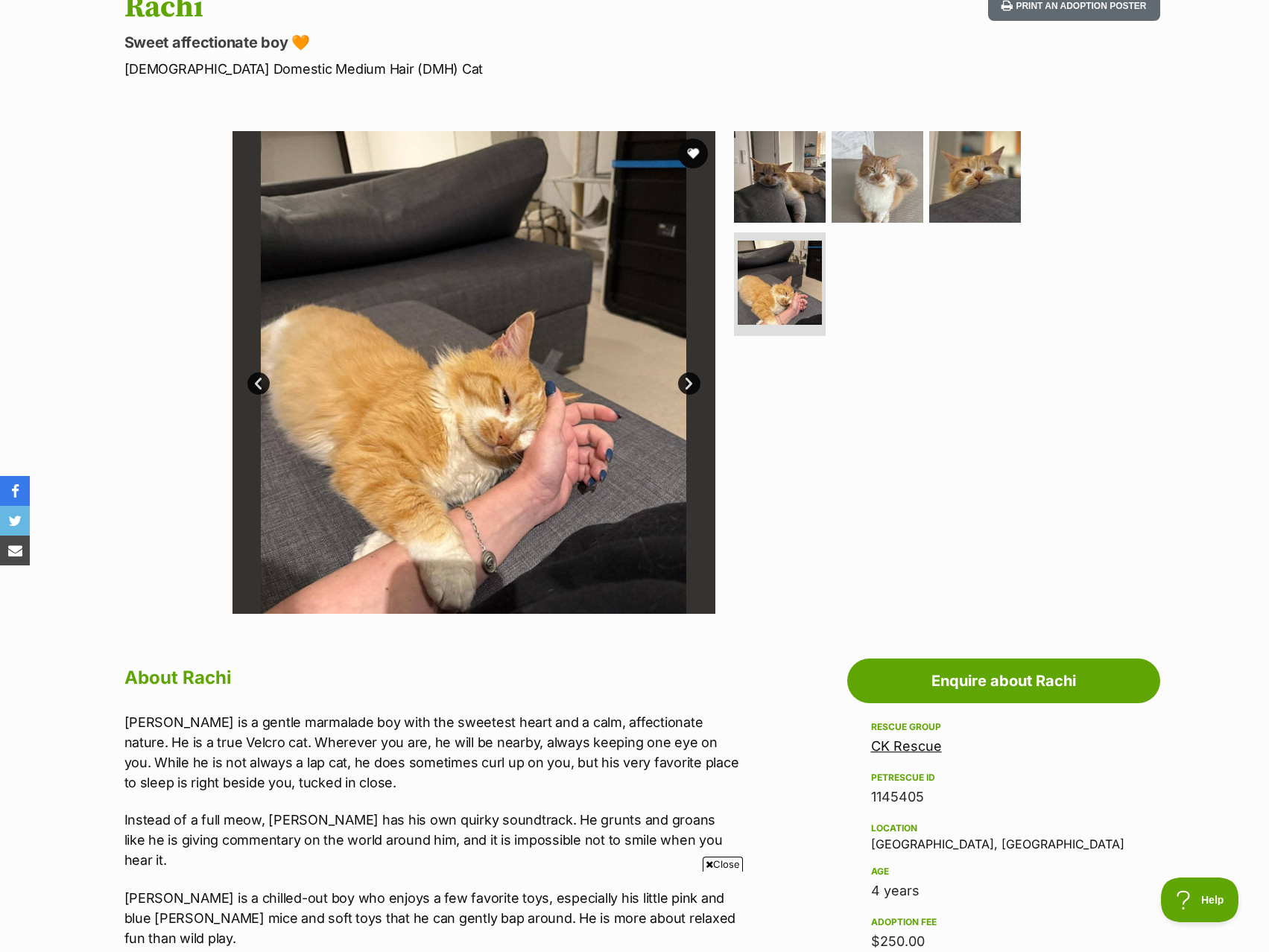
scroll to position [0, 0]
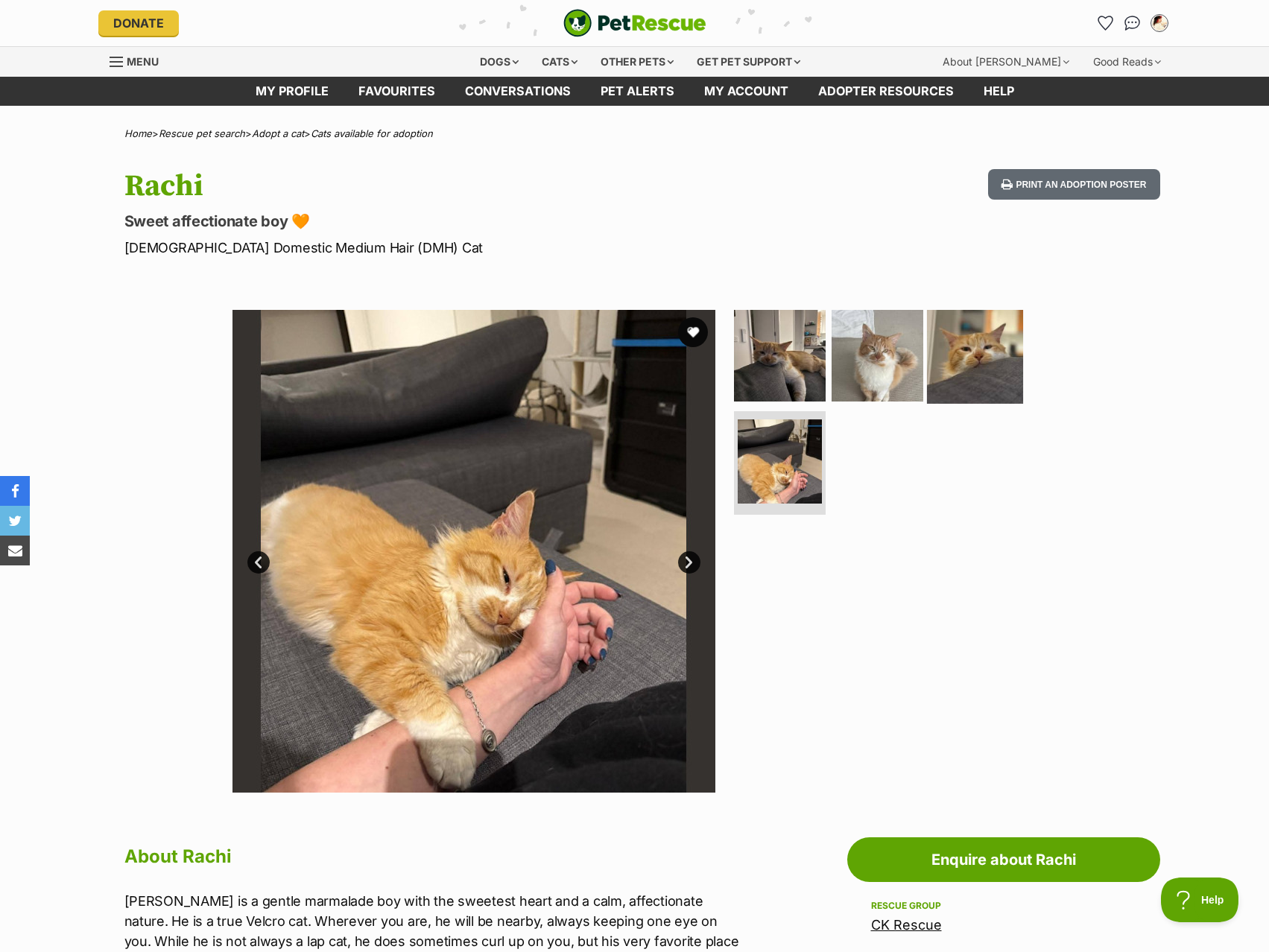
click at [945, 396] on img at bounding box center [975, 356] width 96 height 96
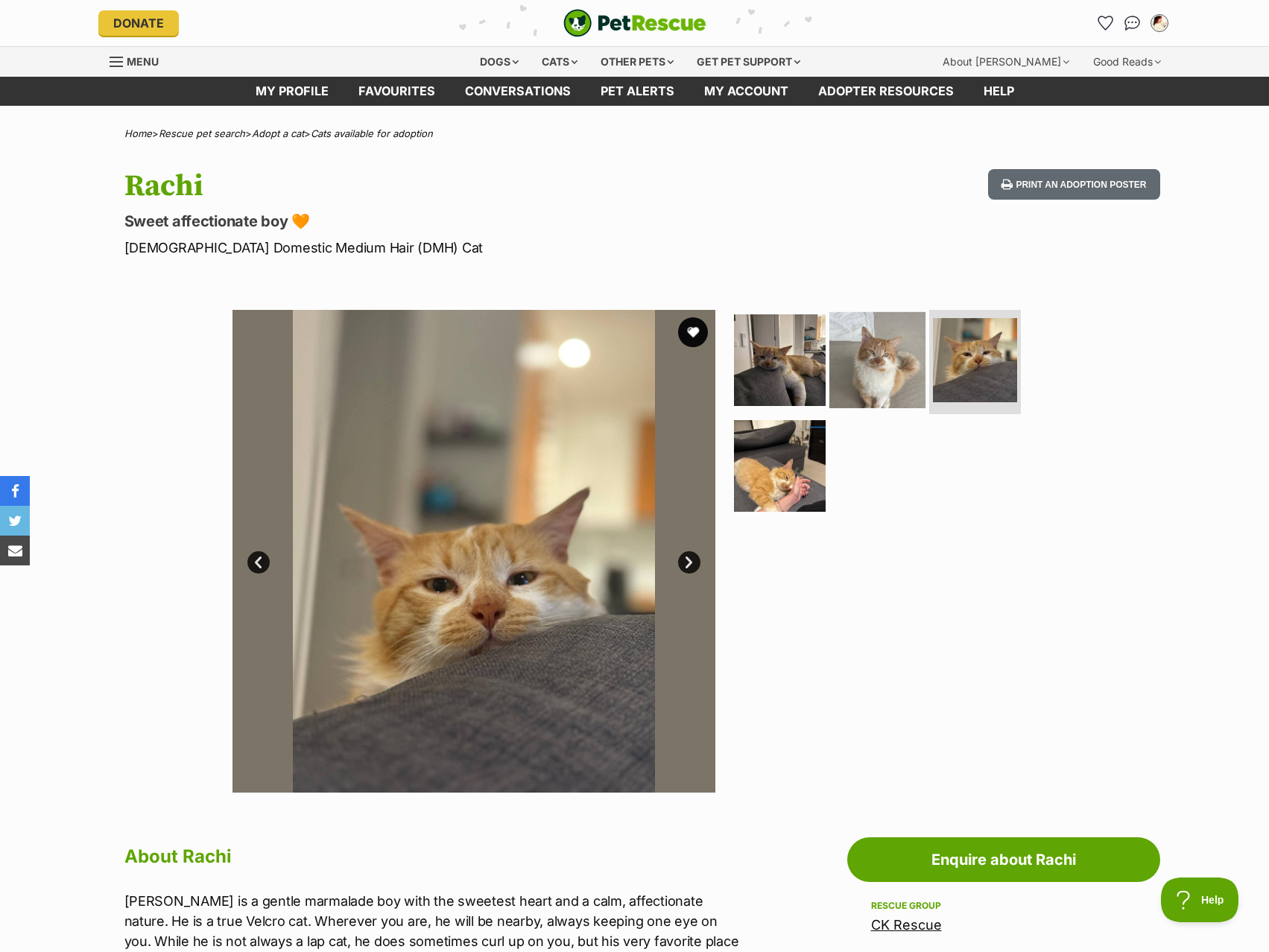
click at [873, 371] on img at bounding box center [878, 361] width 96 height 96
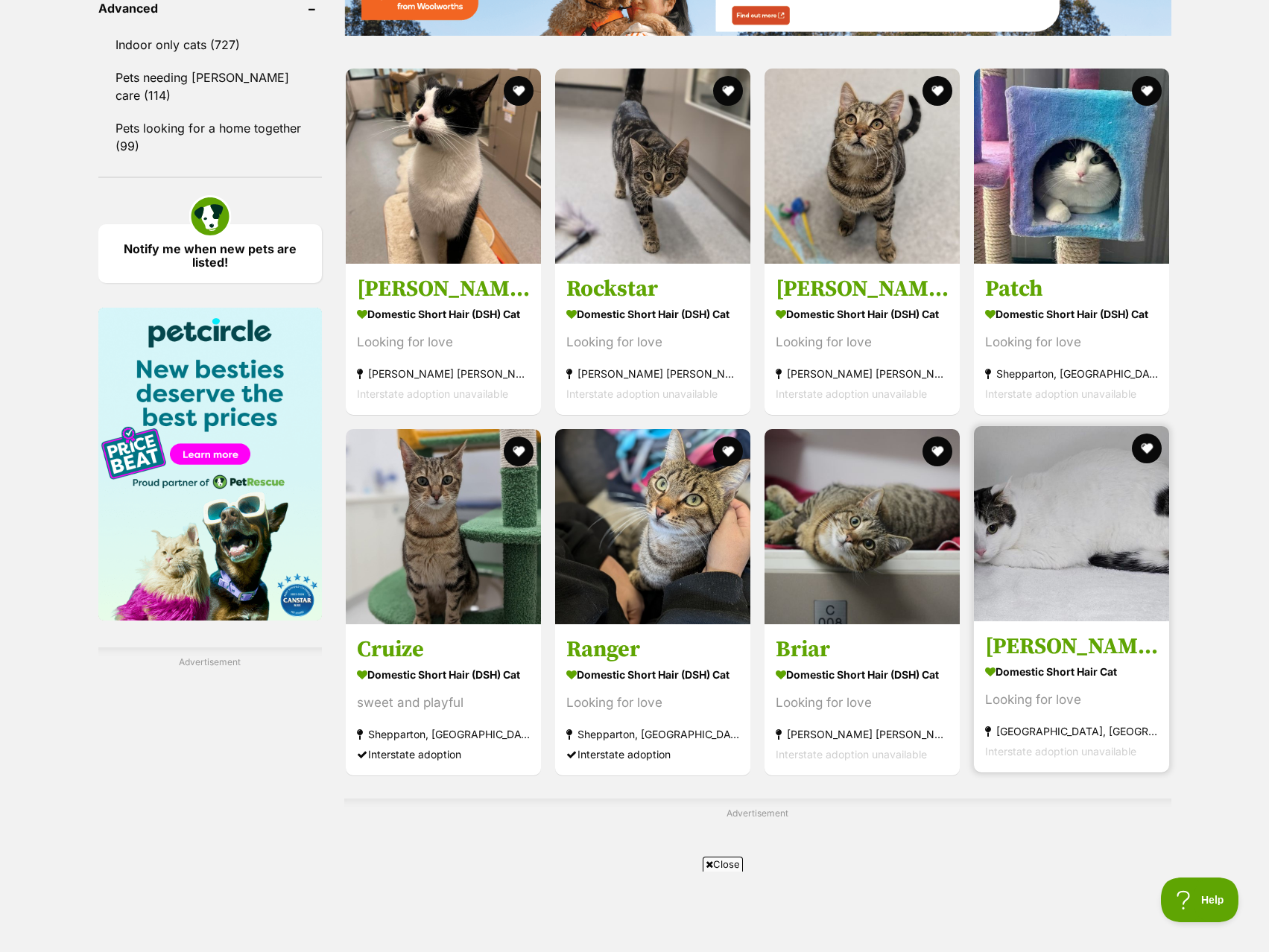
scroll to position [2459, 0]
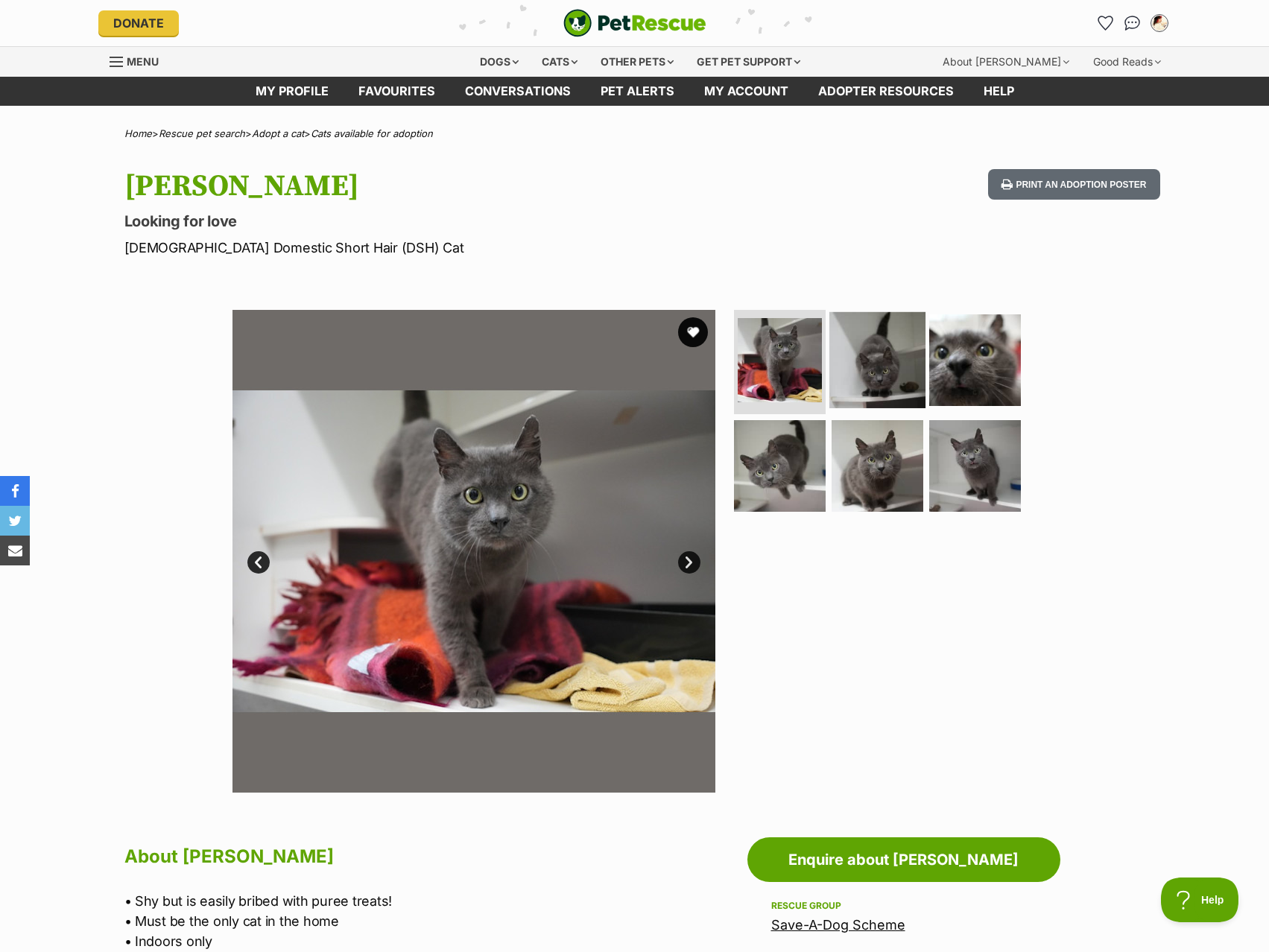
click at [908, 402] on img at bounding box center [878, 361] width 96 height 96
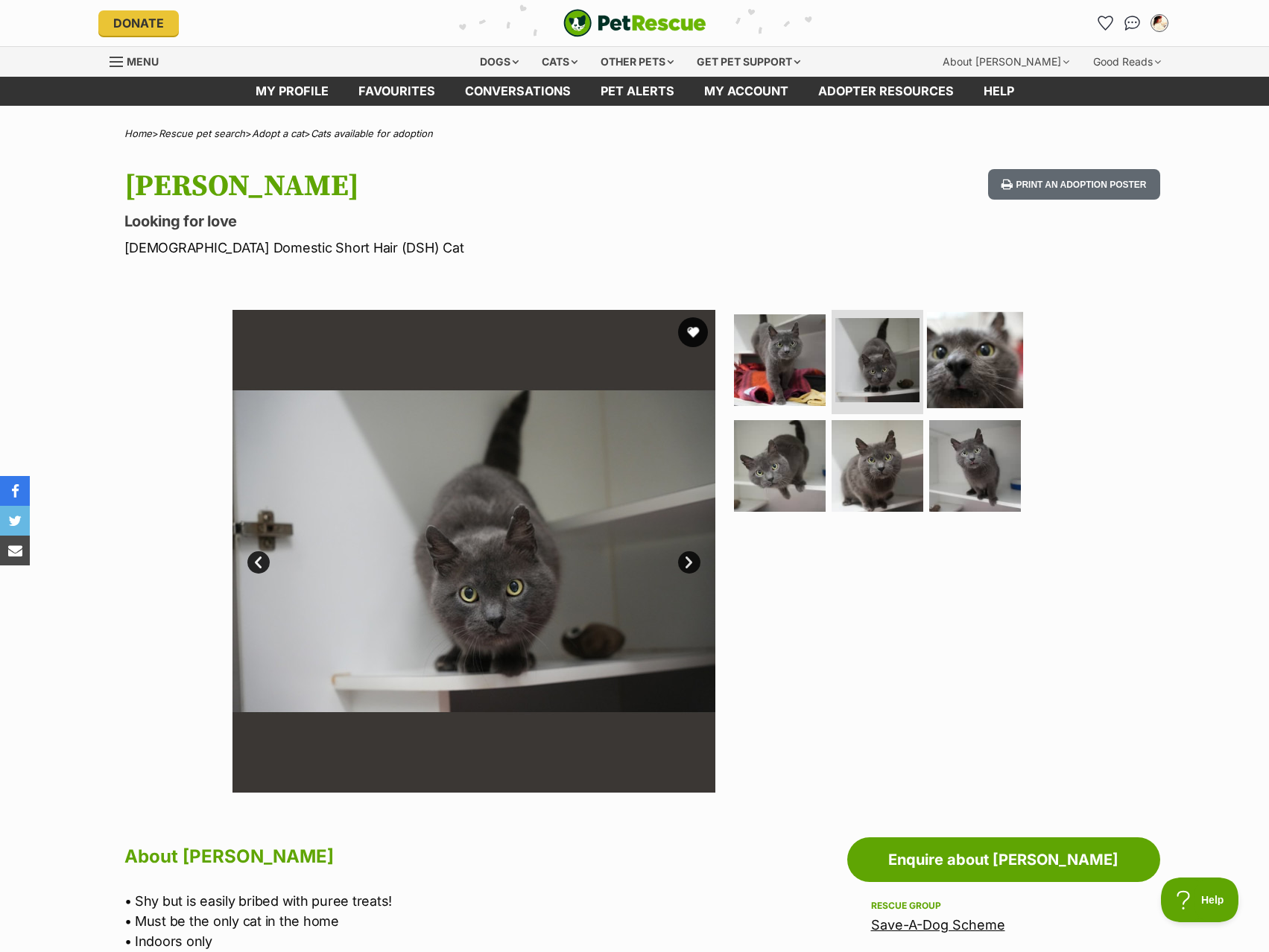
click at [950, 382] on img at bounding box center [975, 361] width 96 height 96
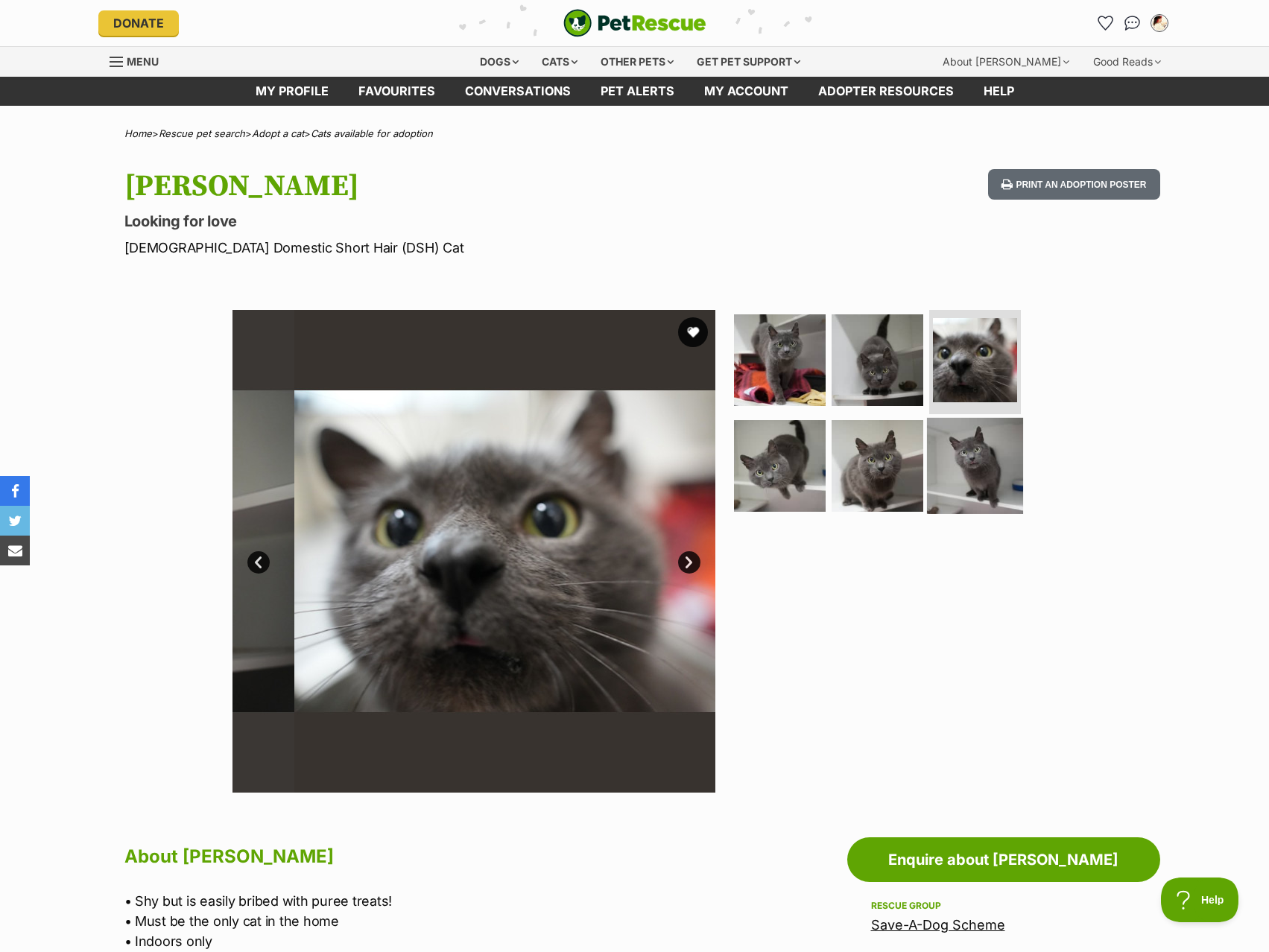
click at [957, 487] on img at bounding box center [975, 465] width 96 height 96
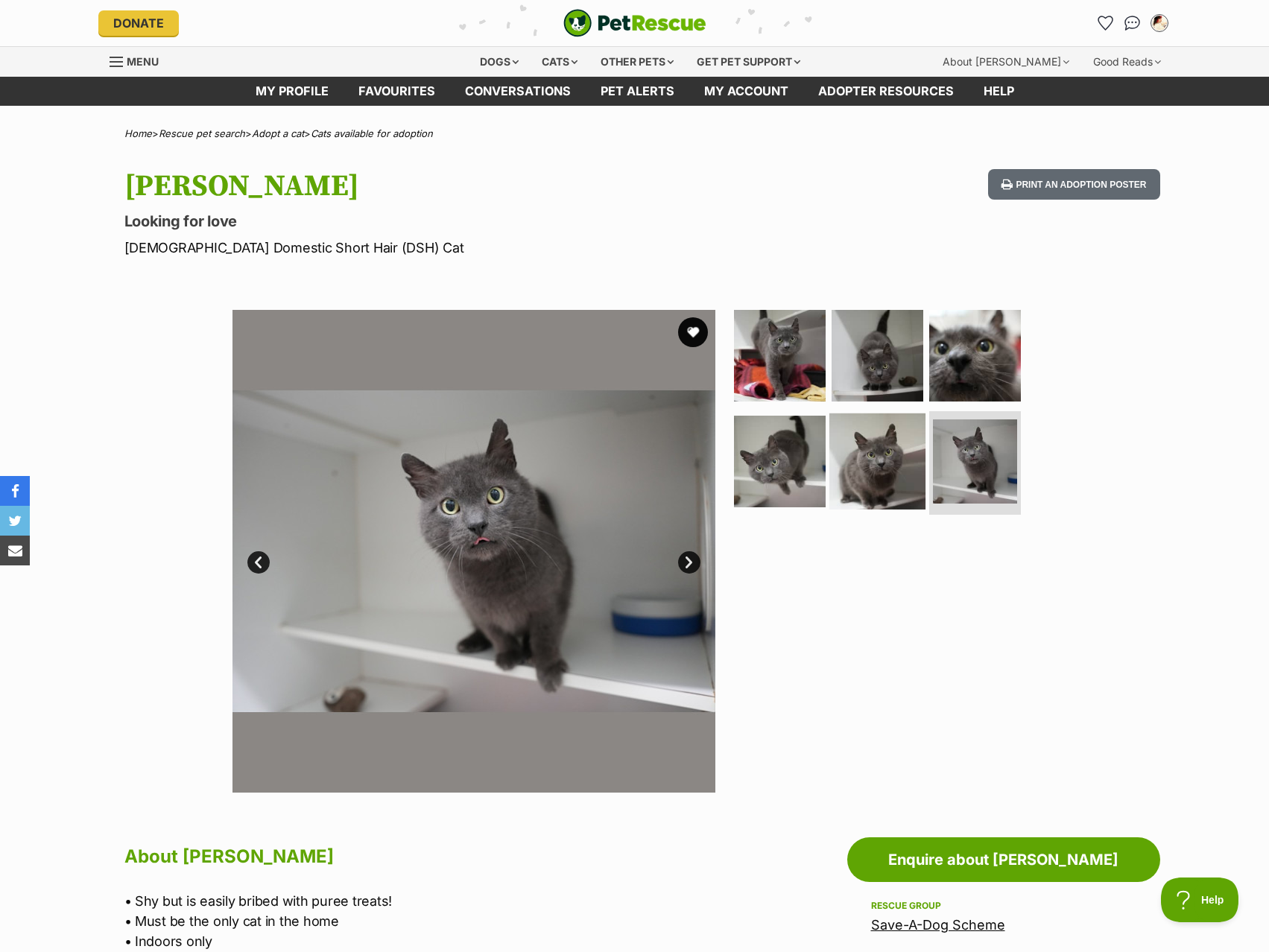
click at [869, 477] on img at bounding box center [878, 461] width 96 height 96
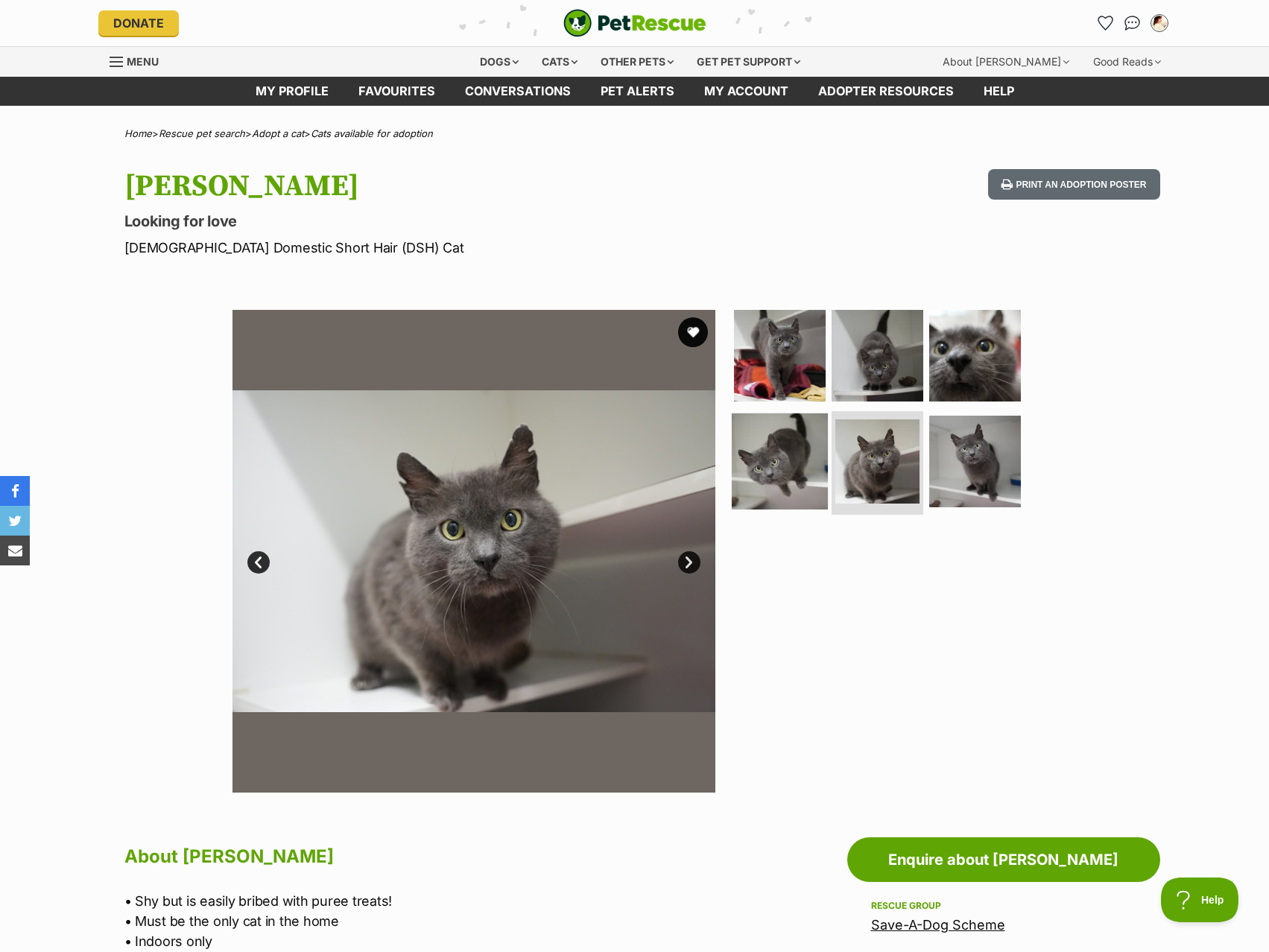
click at [768, 480] on img at bounding box center [780, 461] width 96 height 96
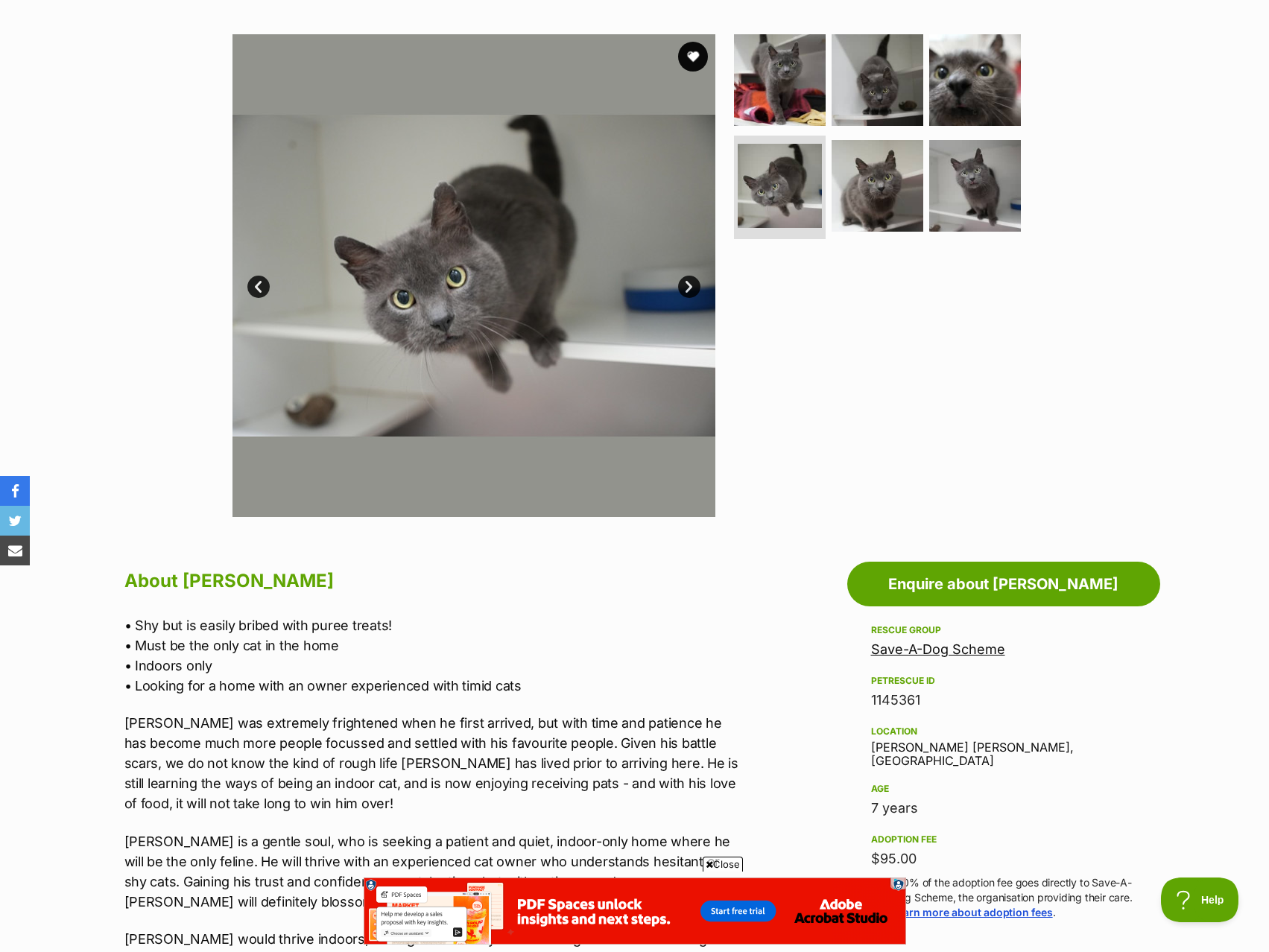
scroll to position [447, 0]
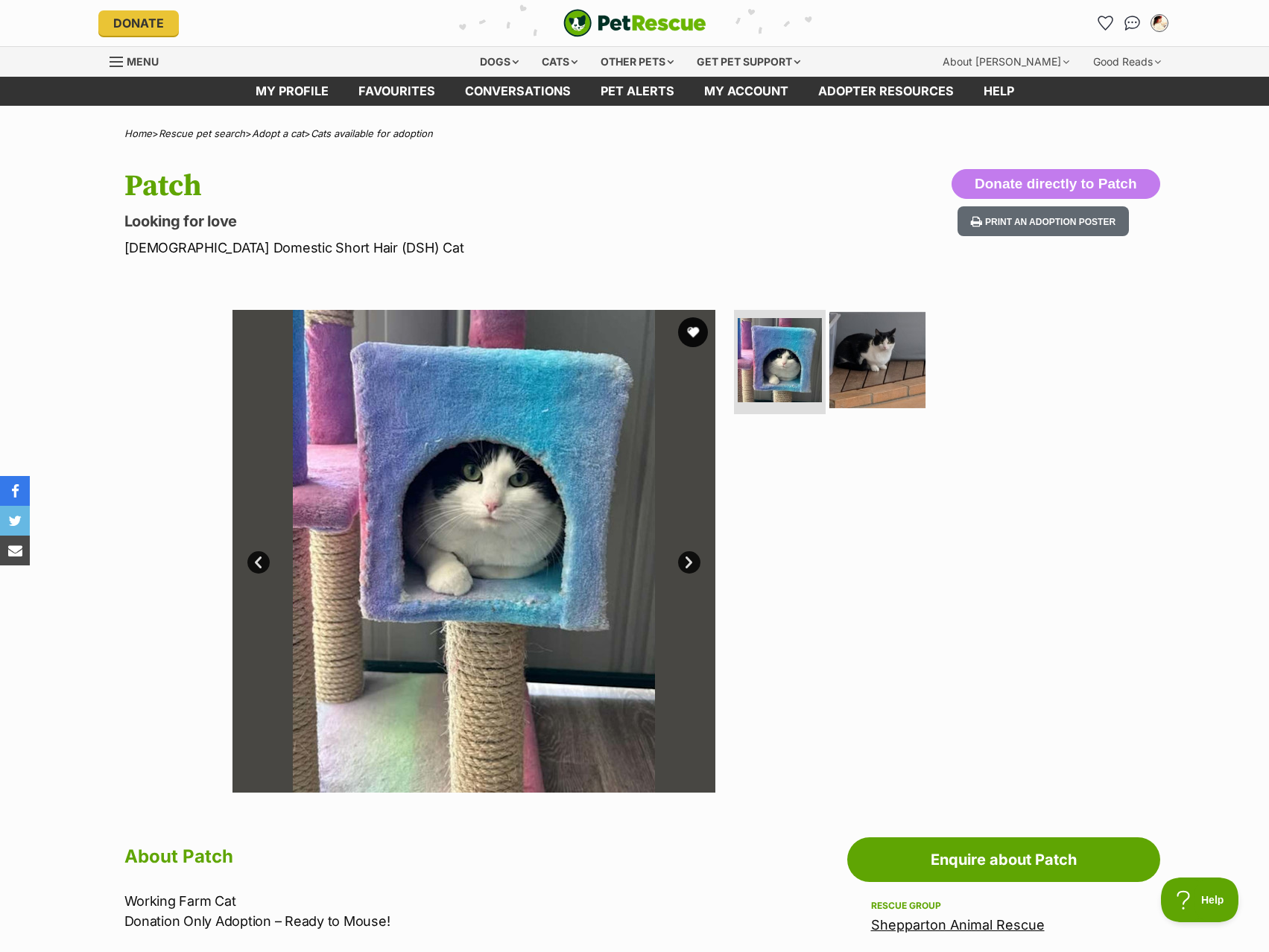
click at [874, 381] on img at bounding box center [878, 361] width 96 height 96
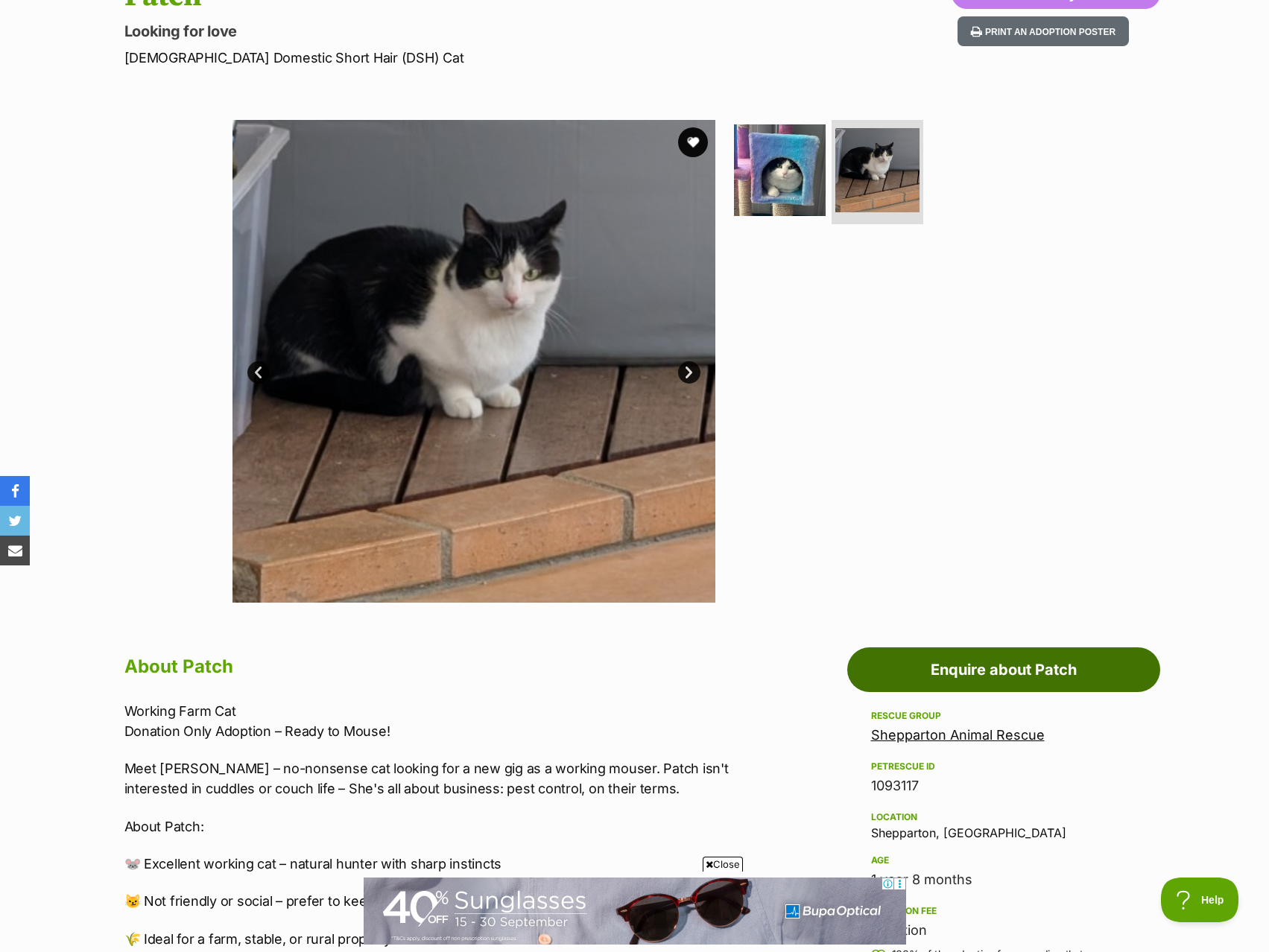
scroll to position [447, 0]
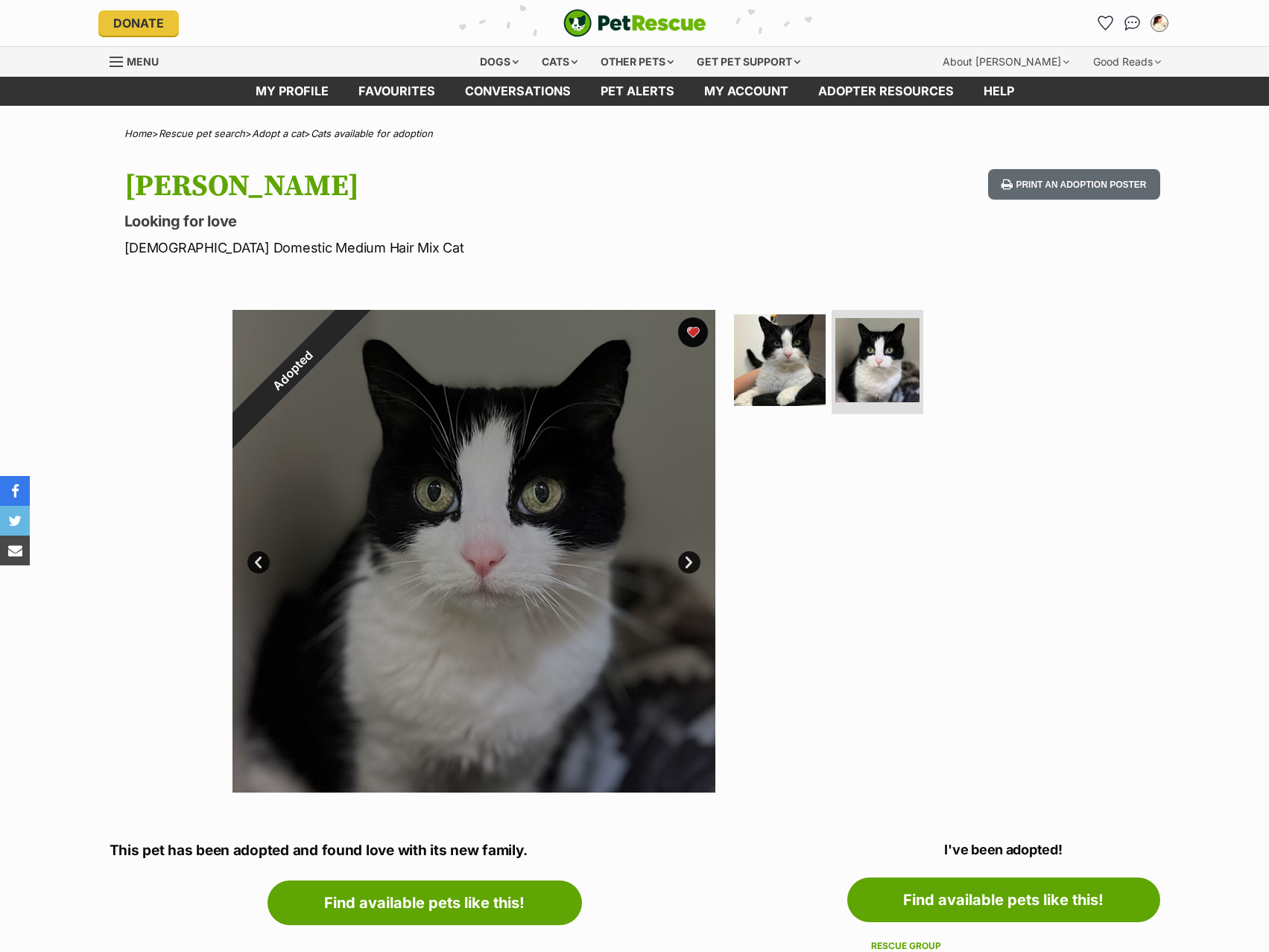
click at [850, 220] on div "[PERSON_NAME] Looking for love [DEMOGRAPHIC_DATA] Domestic Medium Hair Mix Cat …" at bounding box center [634, 213] width 1096 height 89
click at [604, 38] on div "Donate PetRescue home My account [PERSON_NAME] Edit profile Log out Pet alerts …" at bounding box center [634, 23] width 1073 height 46
click at [607, 27] on img "PetRescue" at bounding box center [634, 24] width 143 height 29
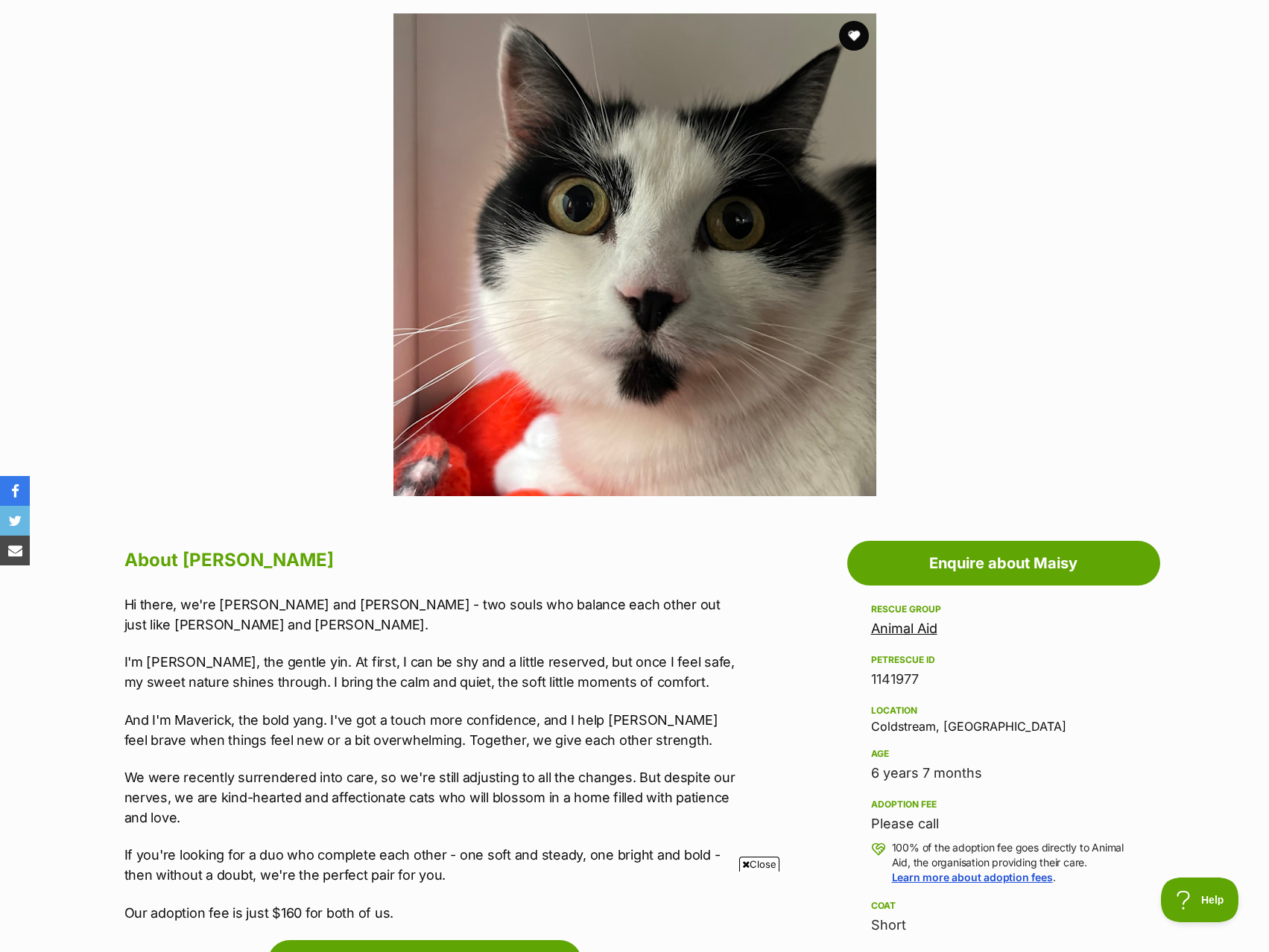
scroll to position [298, 0]
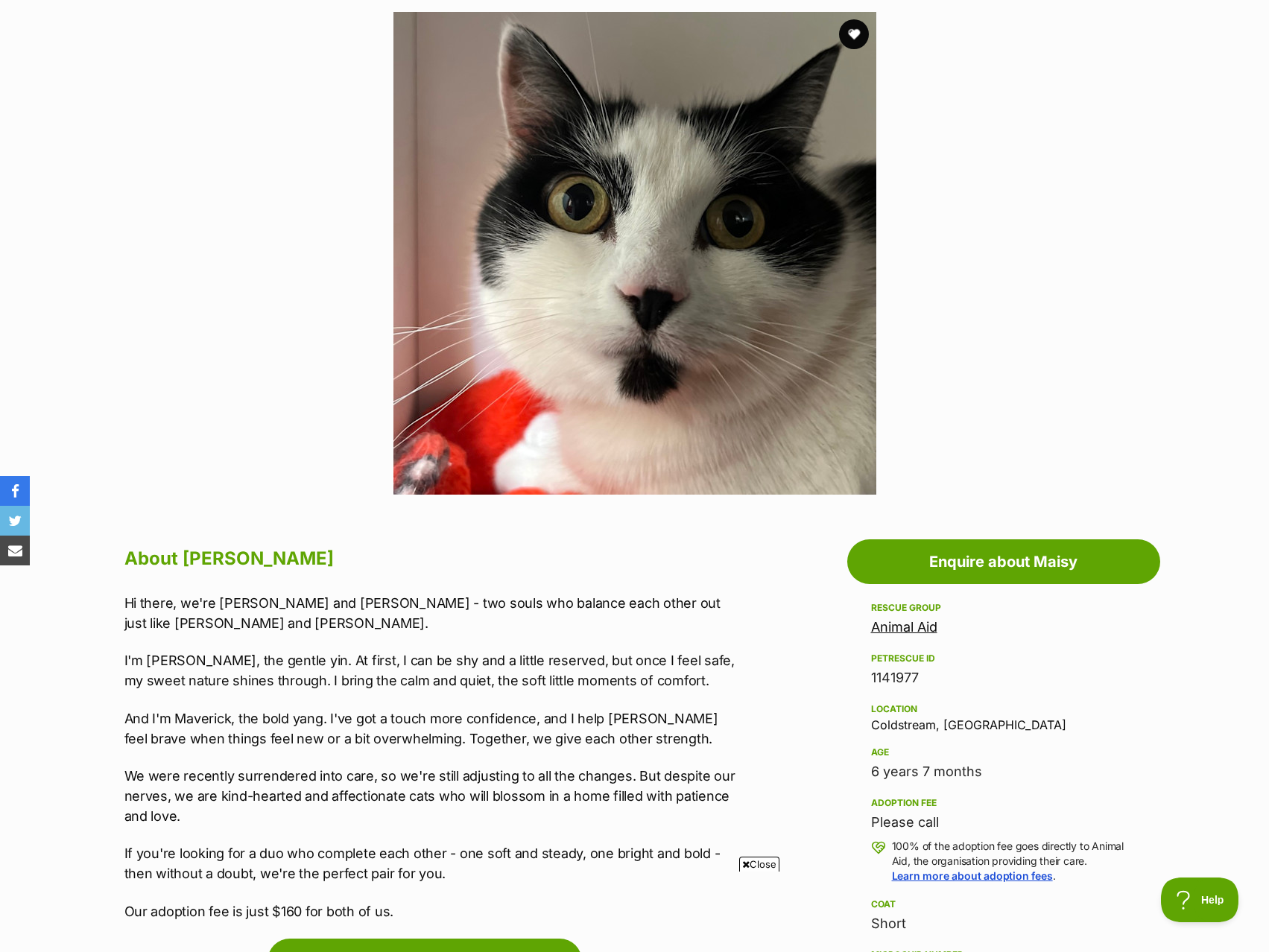
click at [892, 633] on link "Animal Aid" at bounding box center [904, 627] width 67 height 16
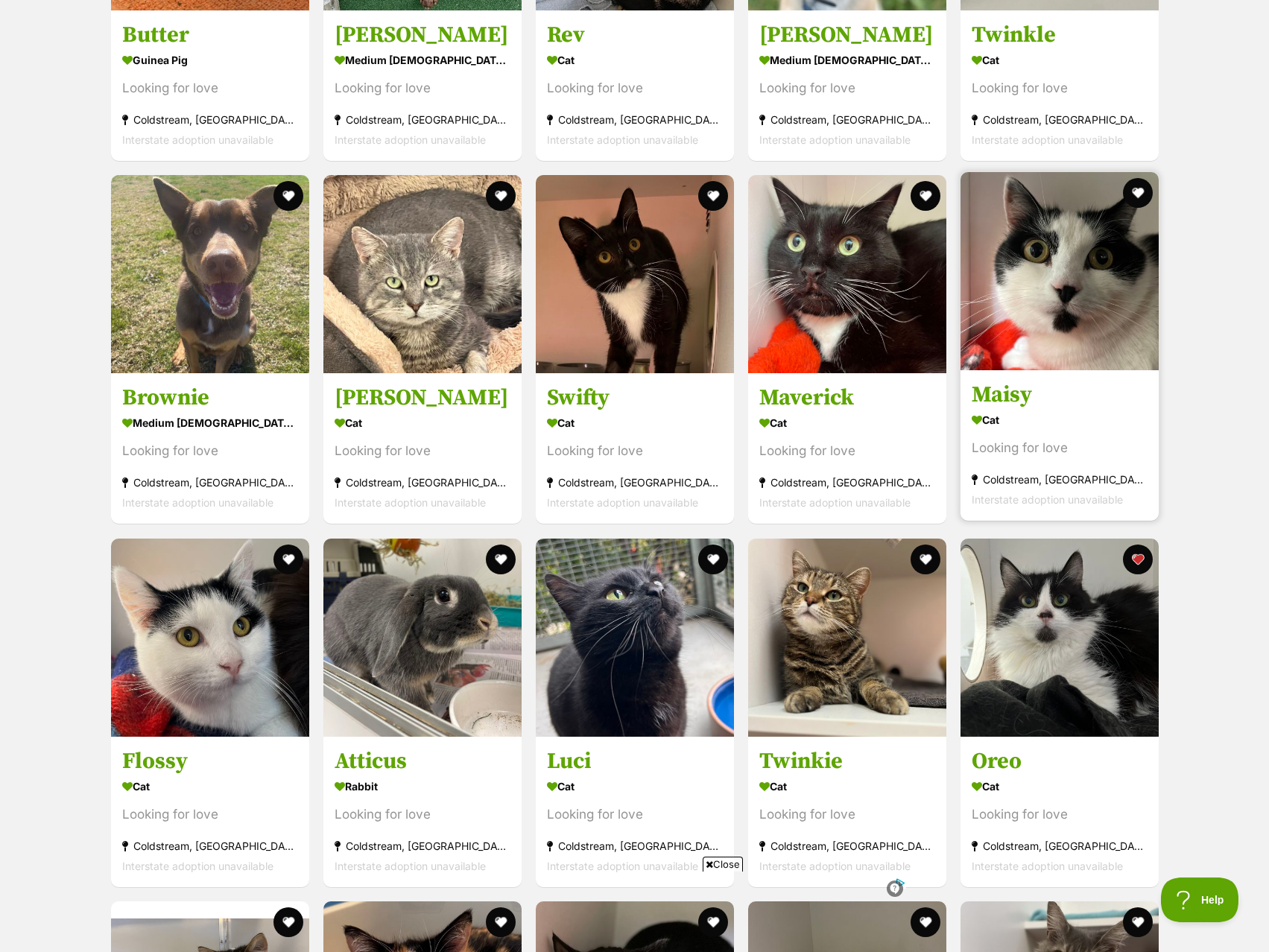
click at [1078, 313] on img at bounding box center [1059, 271] width 199 height 199
